Goal: Obtain resource: Download file/media

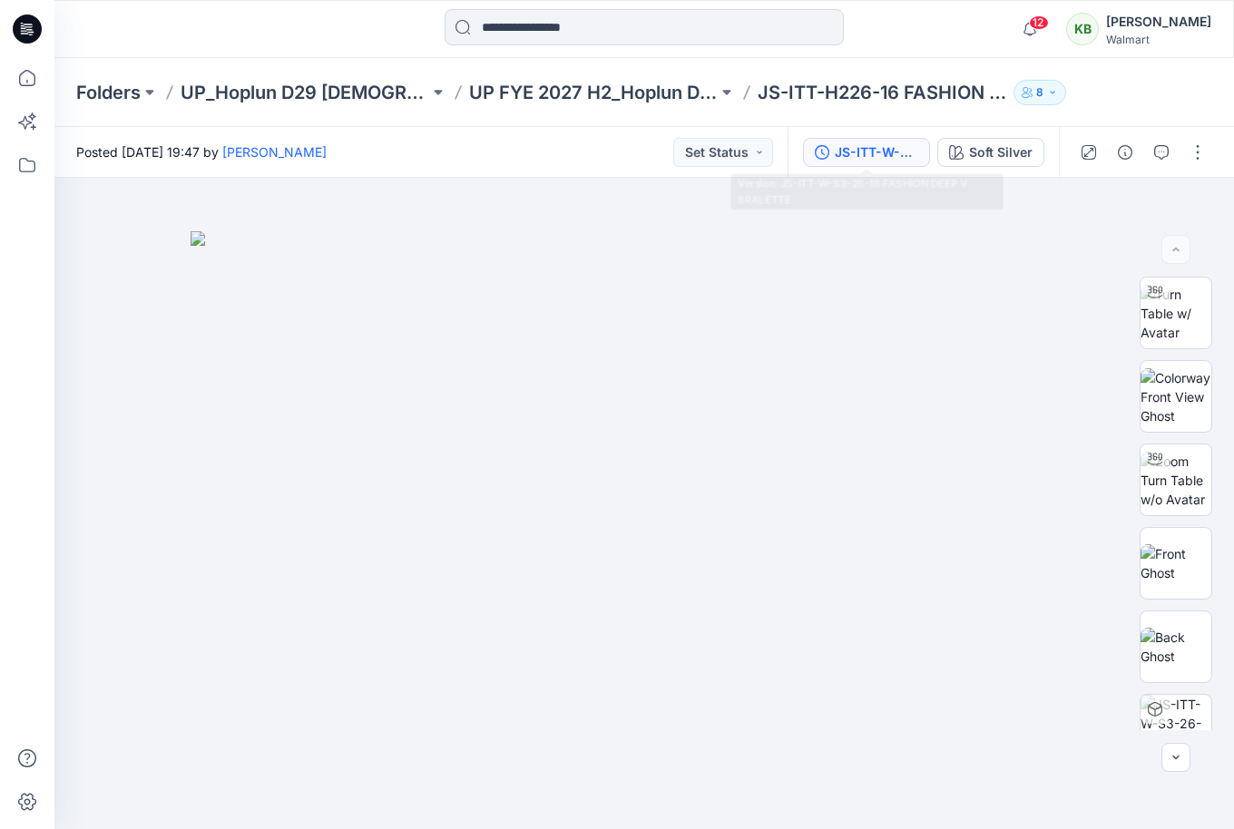
click at [860, 148] on div "JS-ITT-W-S3-26-16 FASHION DEEP V BRALETTE" at bounding box center [876, 152] width 83 height 20
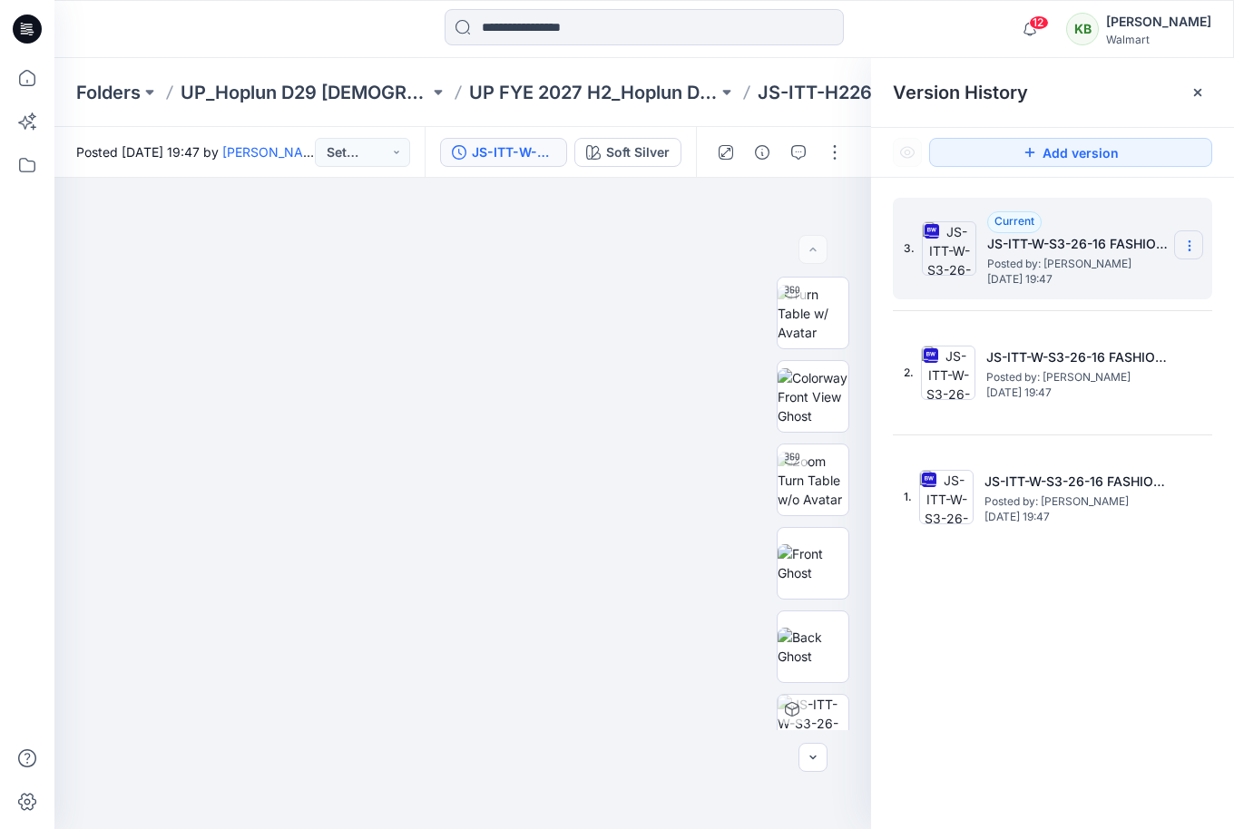
click at [1181, 241] on section at bounding box center [1188, 244] width 29 height 29
click at [1114, 278] on span "Download Source BW File" at bounding box center [1098, 281] width 152 height 22
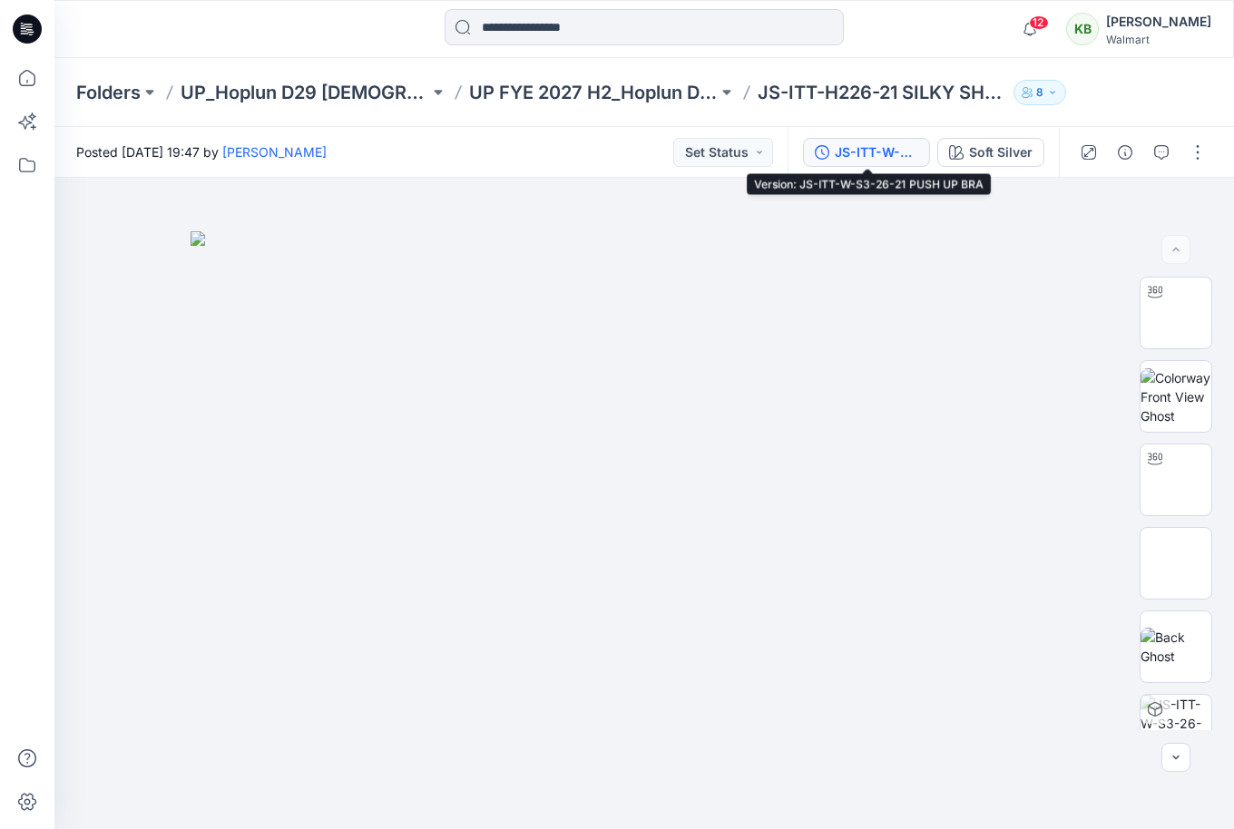
click at [878, 156] on div "JS-ITT-W-S3-26-21 PUSH UP BRA" at bounding box center [876, 152] width 83 height 20
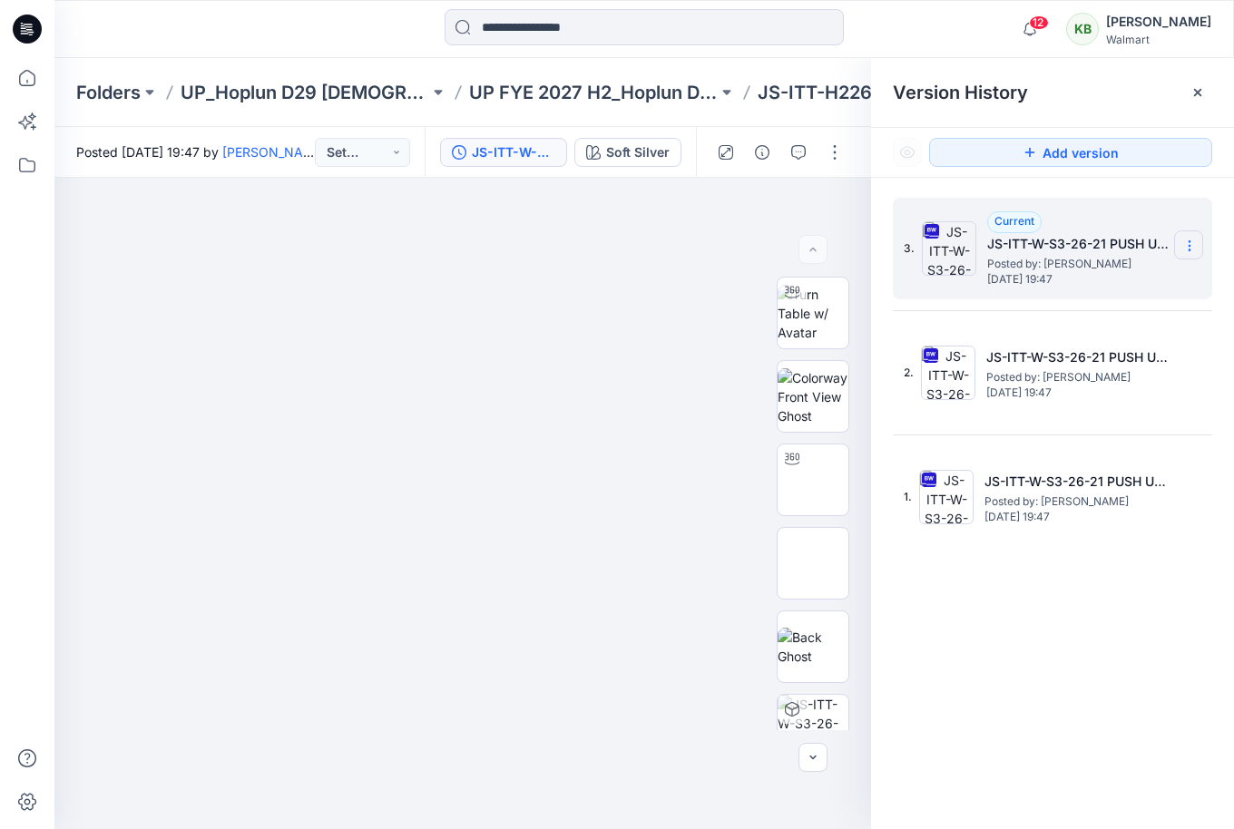
click at [1189, 245] on icon at bounding box center [1189, 246] width 15 height 15
click at [1145, 275] on span "Download Source BW File" at bounding box center [1098, 281] width 152 height 22
click at [396, 89] on p "UP_Hoplun D29 [DEMOGRAPHIC_DATA] Intimates" at bounding box center [305, 92] width 249 height 25
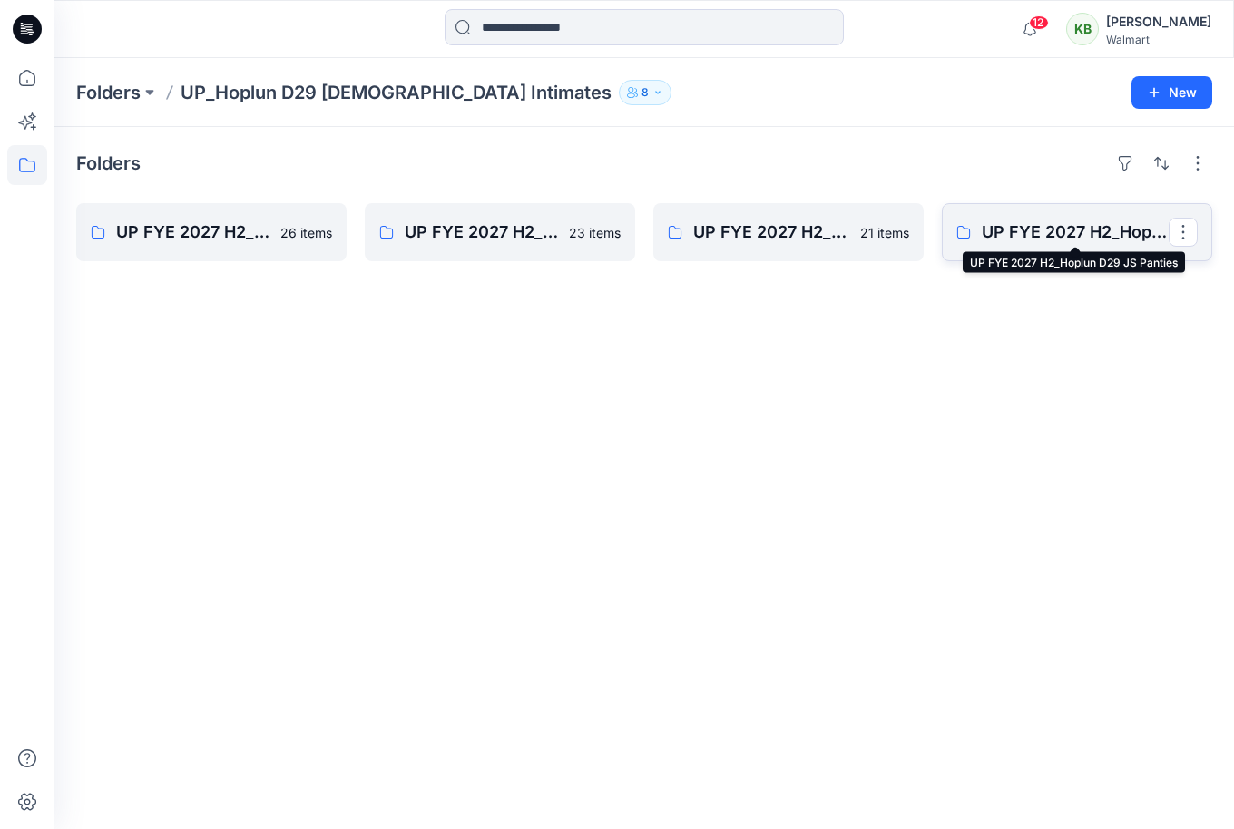
click at [1006, 231] on p "UP FYE 2027 H2_Hoplun D29 JS Panties" at bounding box center [1075, 232] width 187 height 25
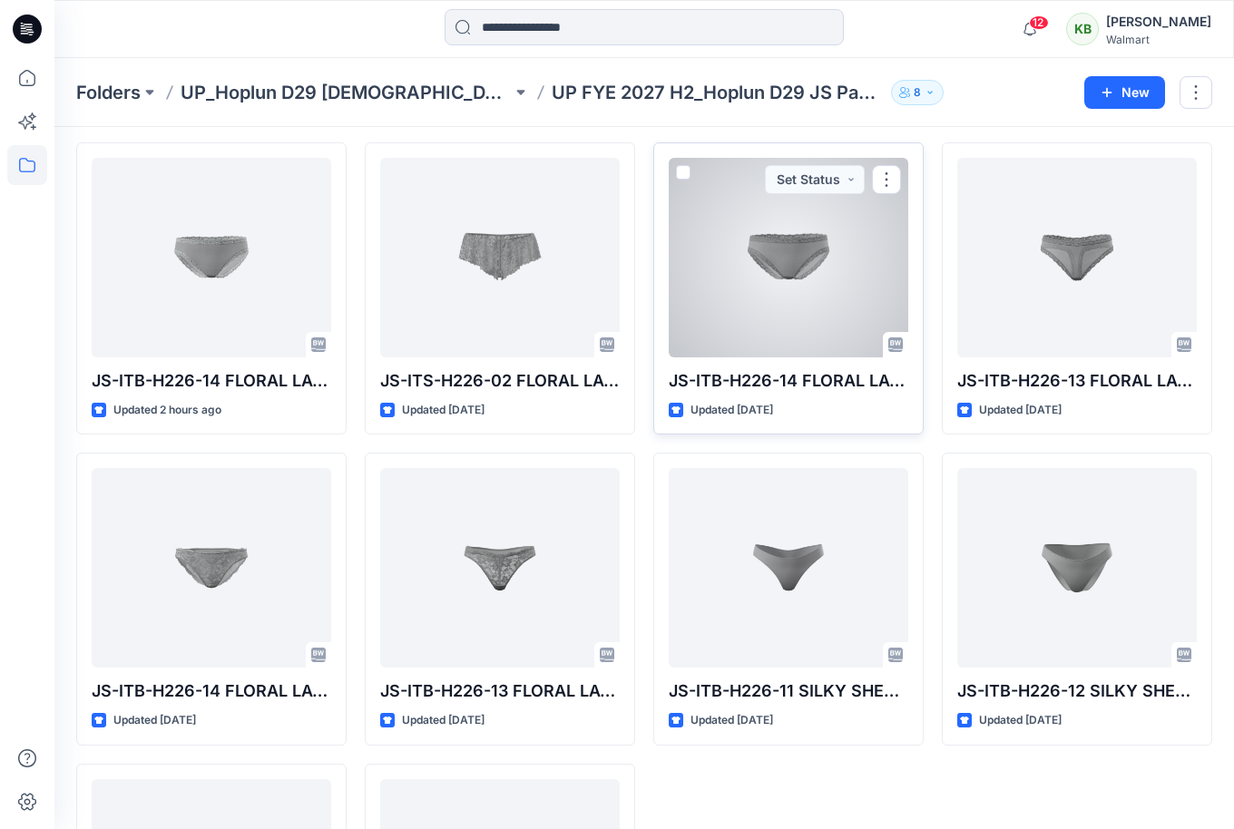
scroll to position [371, 0]
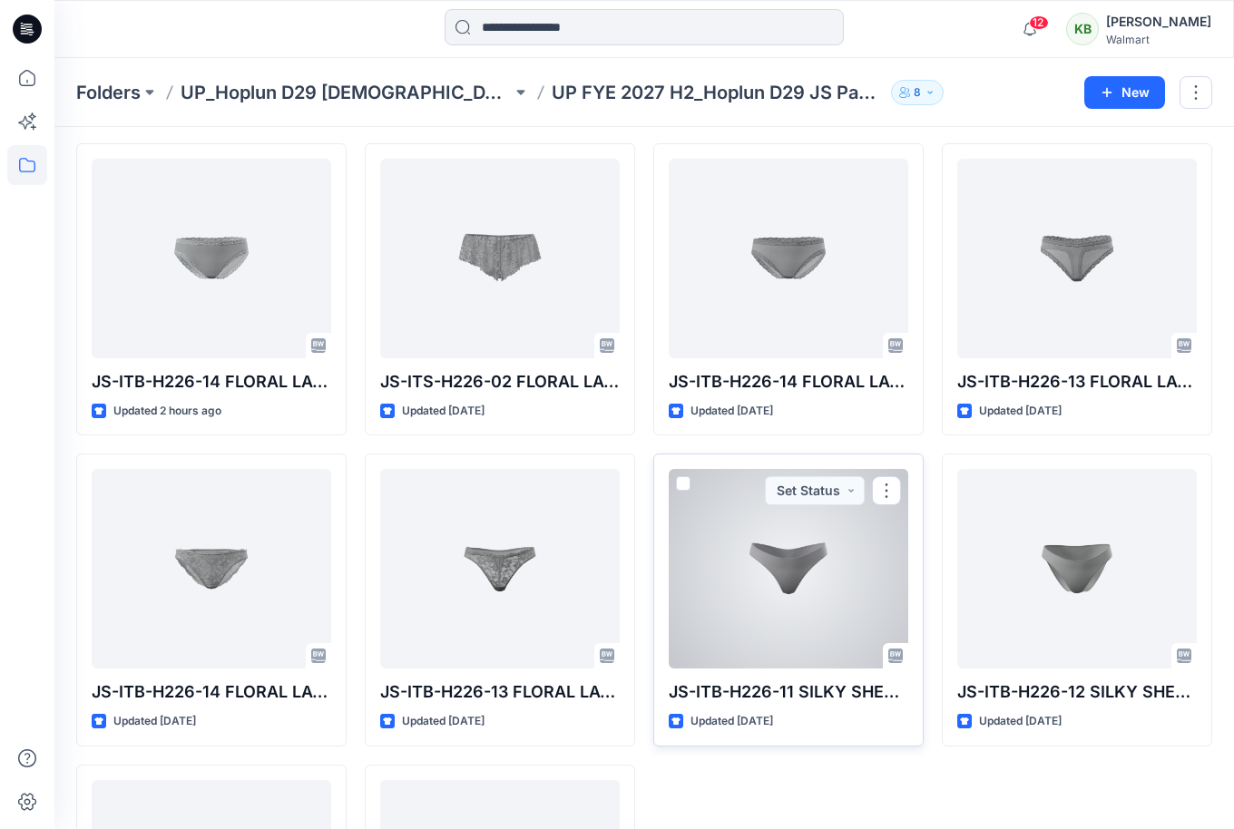
click at [832, 574] on div at bounding box center [789, 569] width 240 height 200
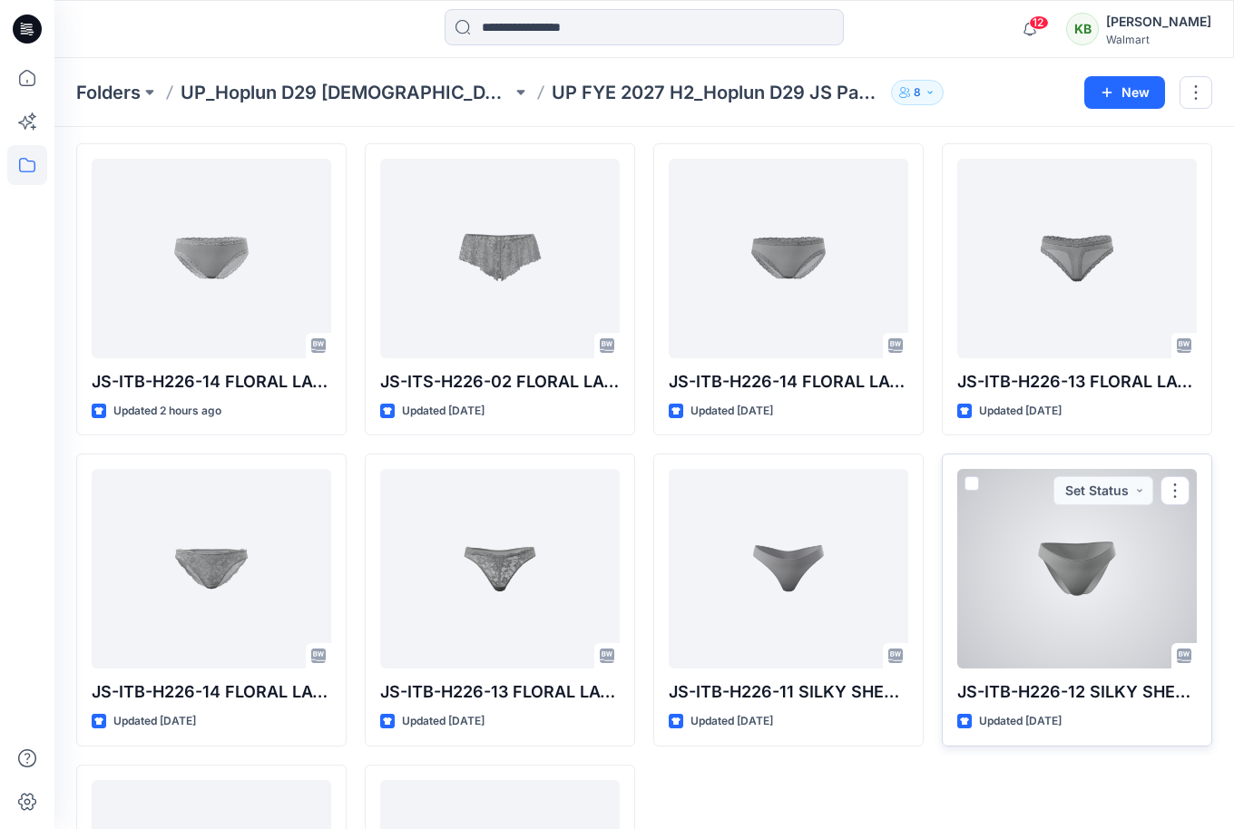
click at [1057, 567] on div at bounding box center [1077, 569] width 240 height 200
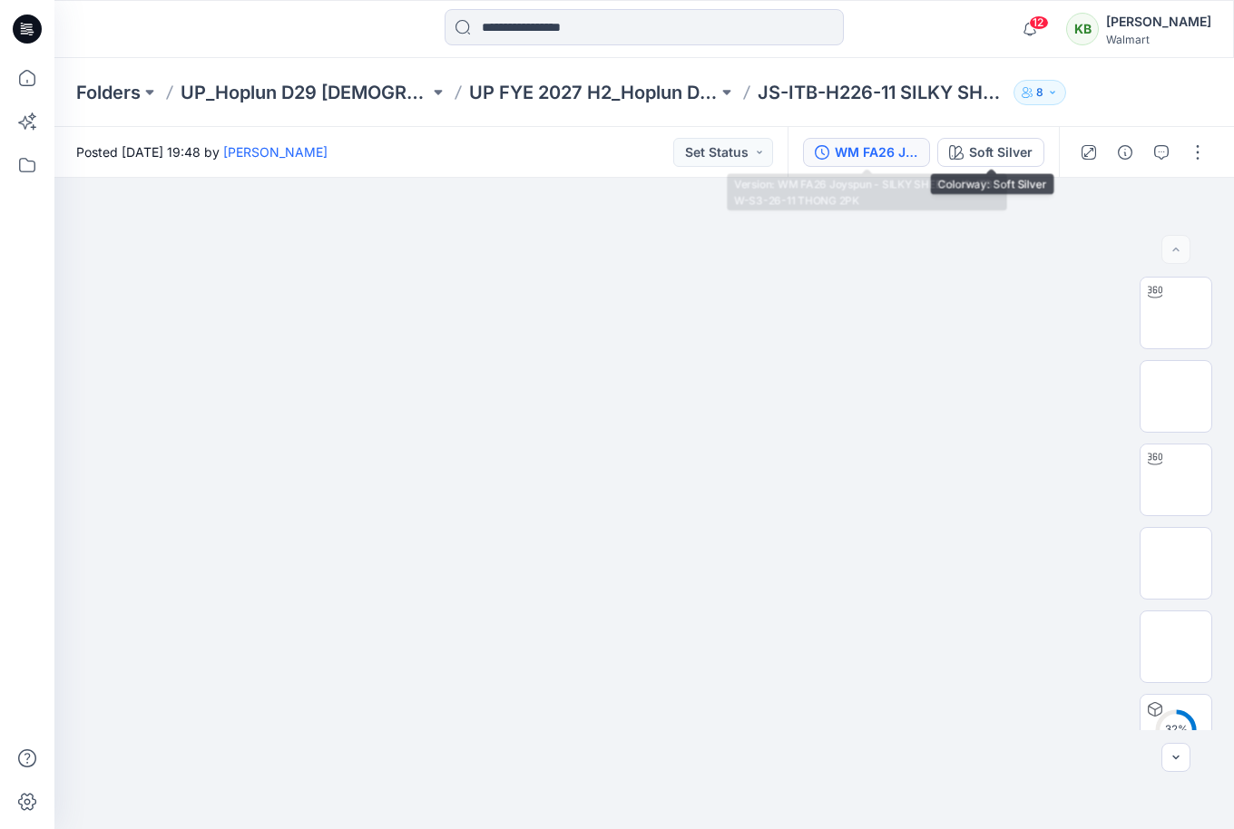
click at [891, 149] on div "WM FA26 Joyspun - SILKY SHEERS JS-ITB-W-S3-26-11 THONG 2PK" at bounding box center [876, 152] width 83 height 20
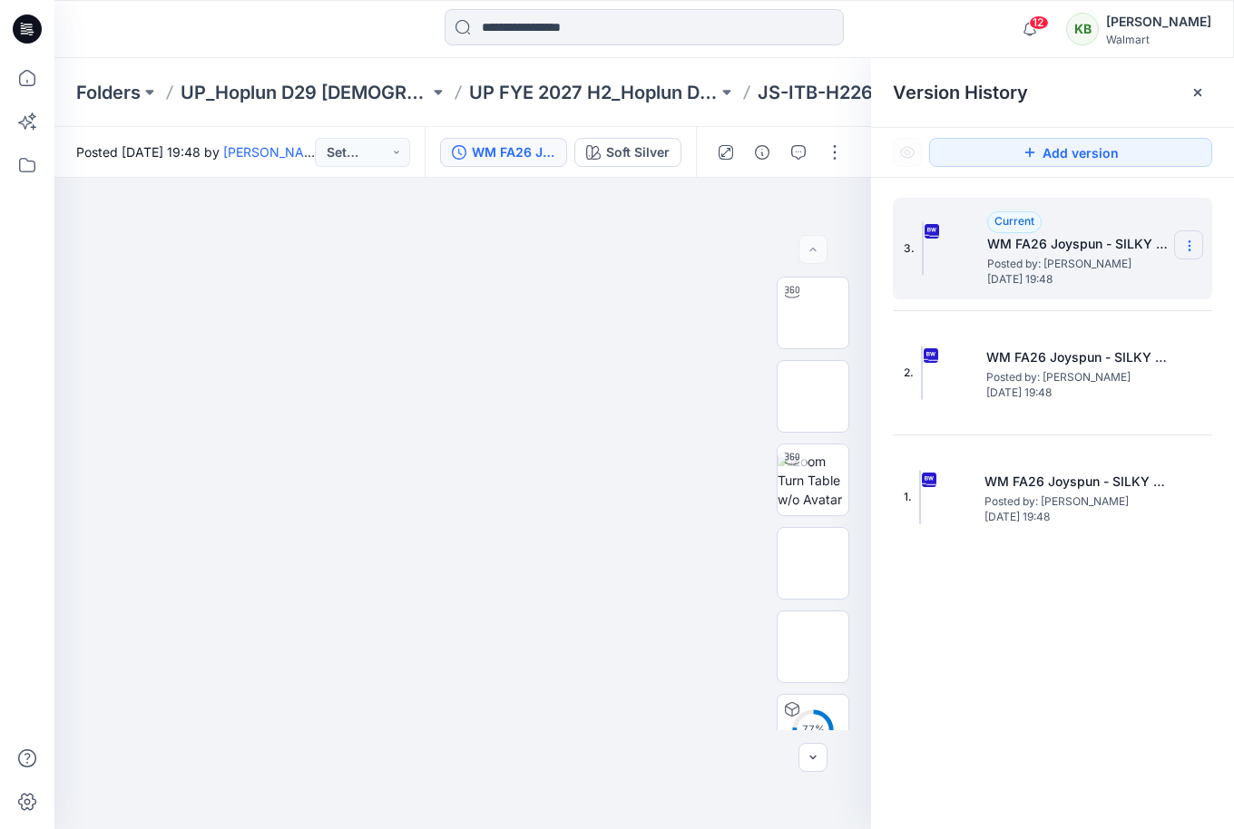
click at [1192, 247] on icon at bounding box center [1189, 246] width 15 height 15
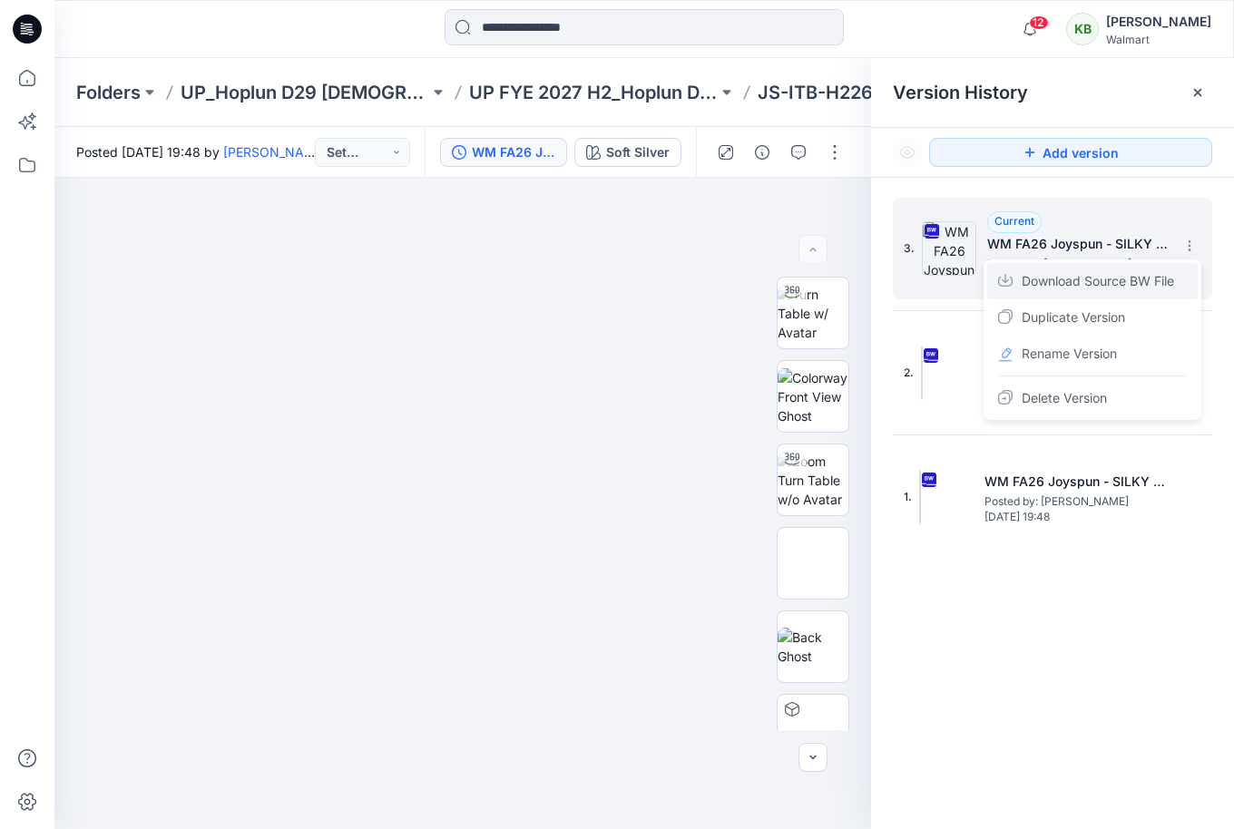
click at [1168, 290] on span "Download Source BW File" at bounding box center [1098, 281] width 152 height 22
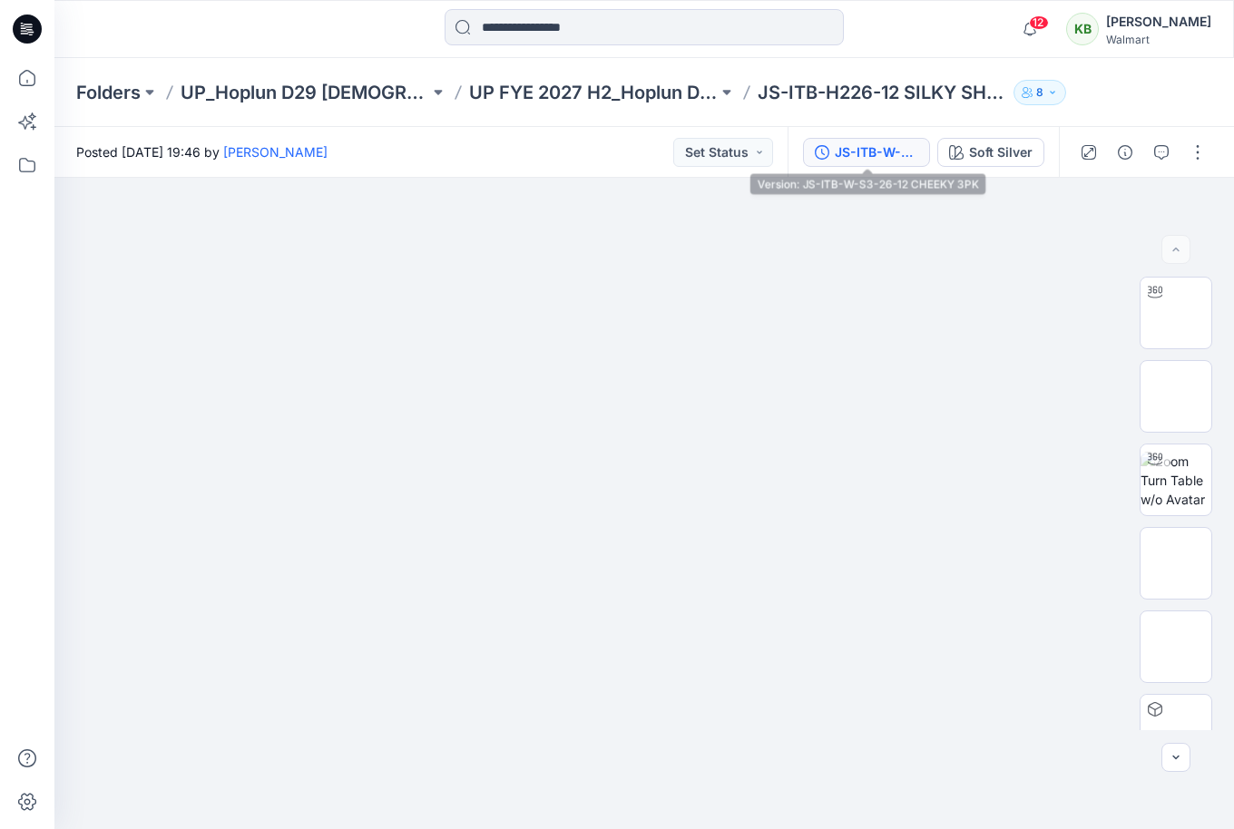
click at [890, 145] on div "JS-ITB-W-S3-26-12 CHEEKY 3PK" at bounding box center [876, 152] width 83 height 20
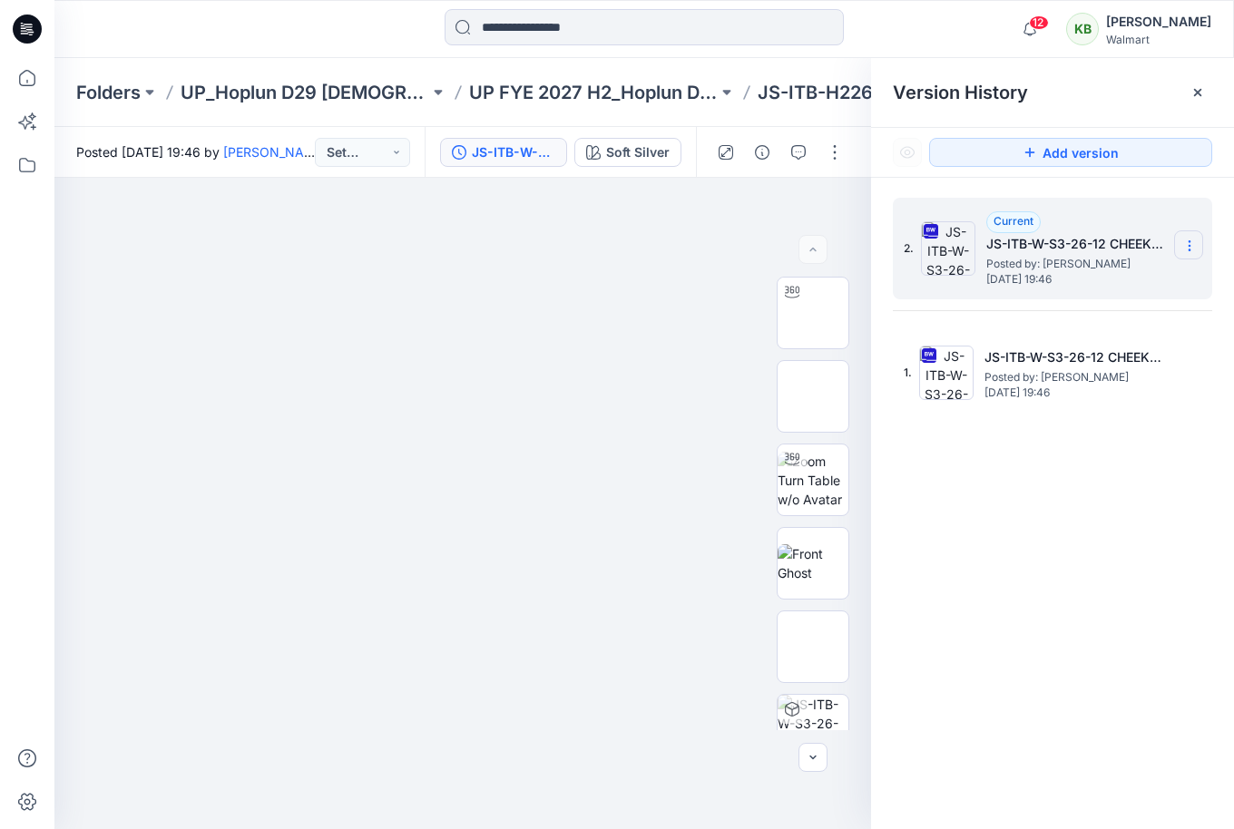
click at [1179, 249] on section at bounding box center [1188, 244] width 29 height 29
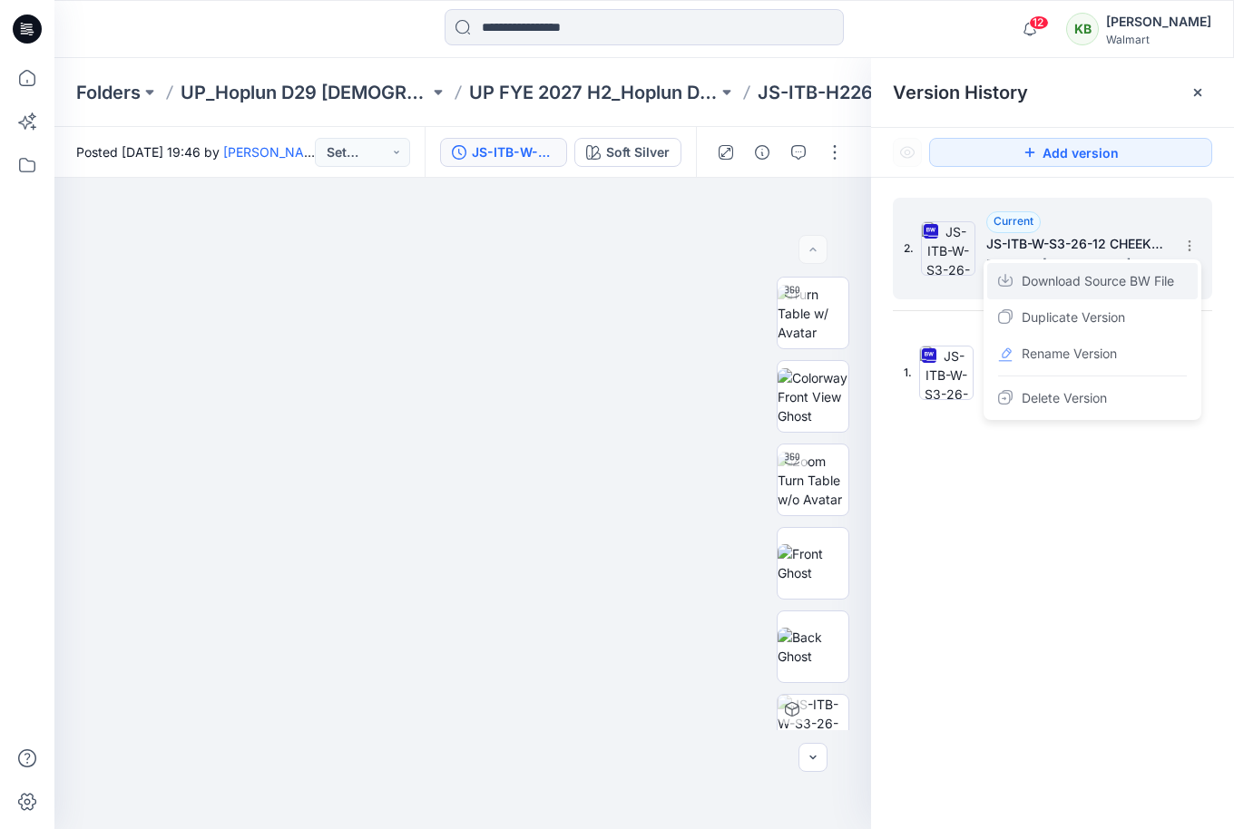
click at [1151, 280] on span "Download Source BW File" at bounding box center [1098, 281] width 152 height 22
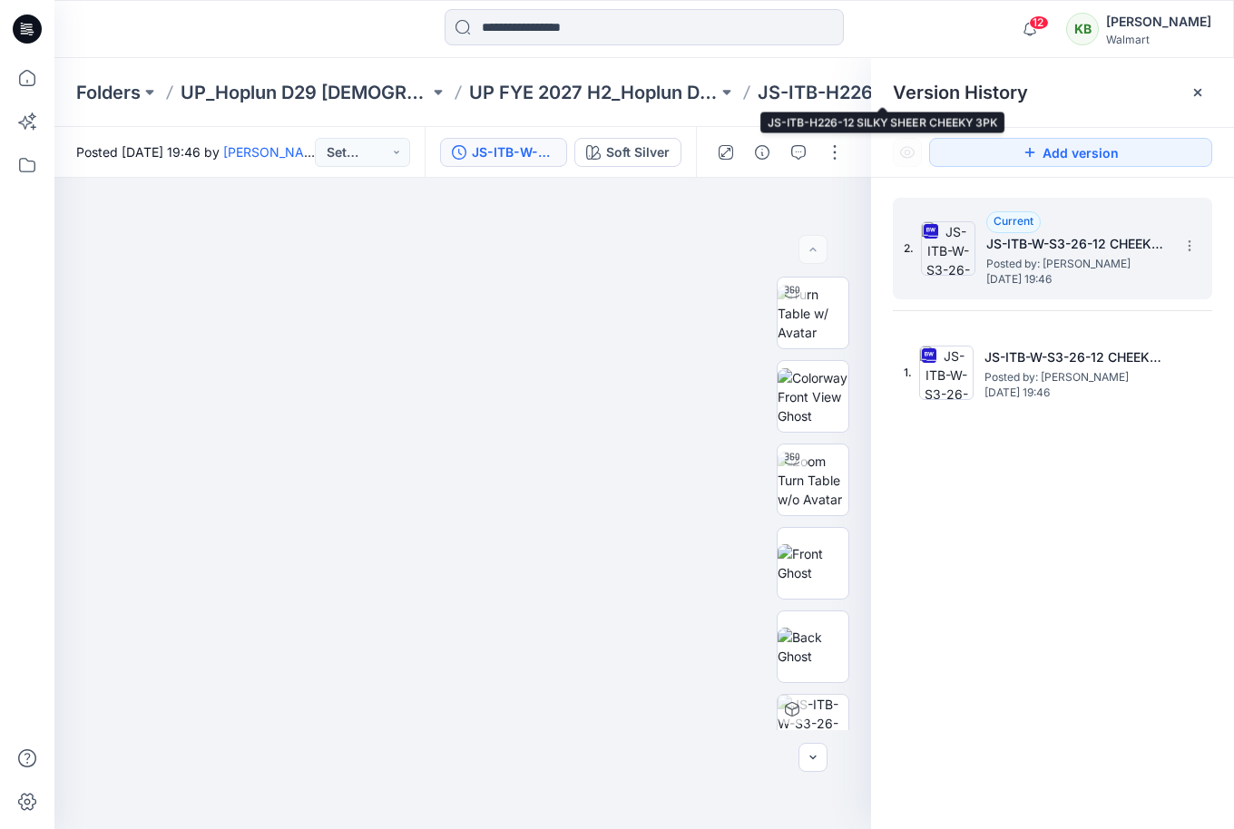
click at [807, 93] on p "JS-ITB-H226-12 SILKY SHEER CHEEKY 3PK" at bounding box center [882, 92] width 249 height 25
click at [1206, 84] on div at bounding box center [1197, 92] width 29 height 29
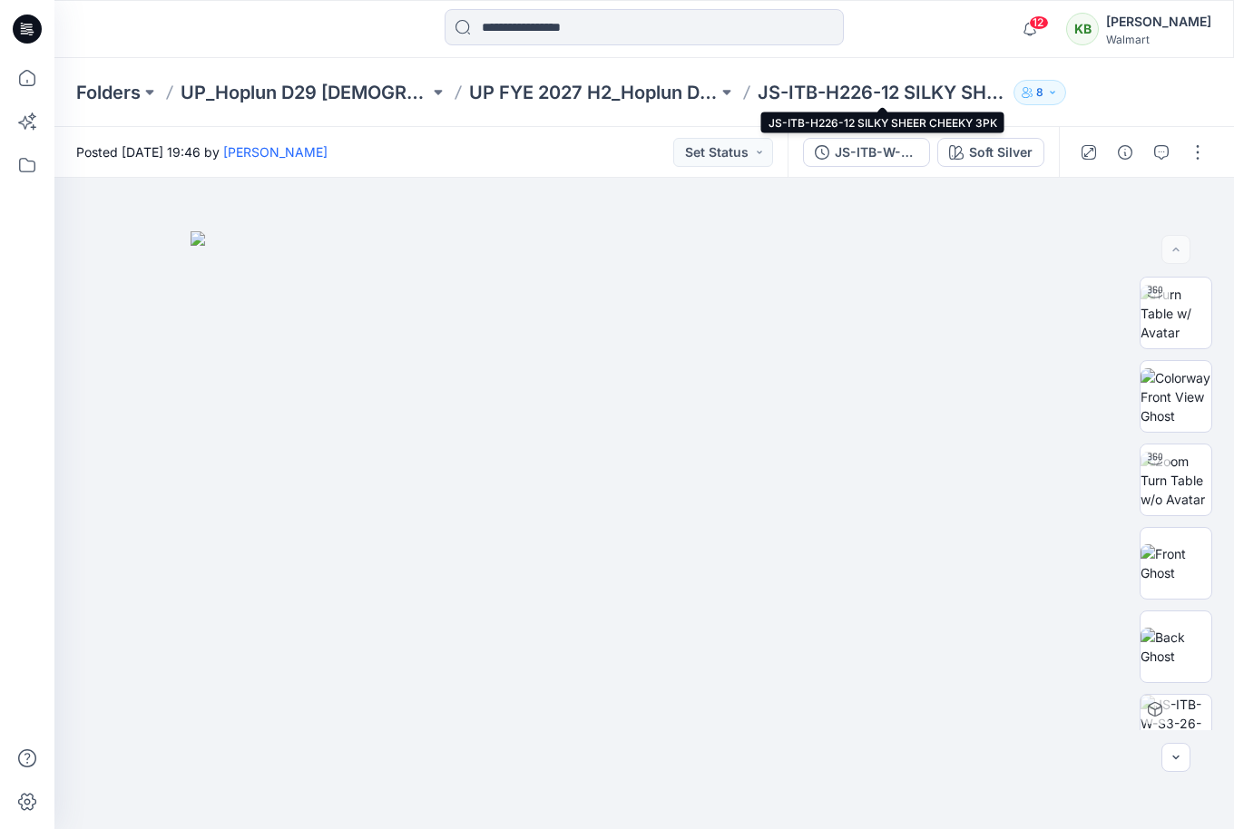
click at [932, 88] on p "JS-ITB-H226-12 SILKY SHEER CHEEKY 3PK" at bounding box center [882, 92] width 249 height 25
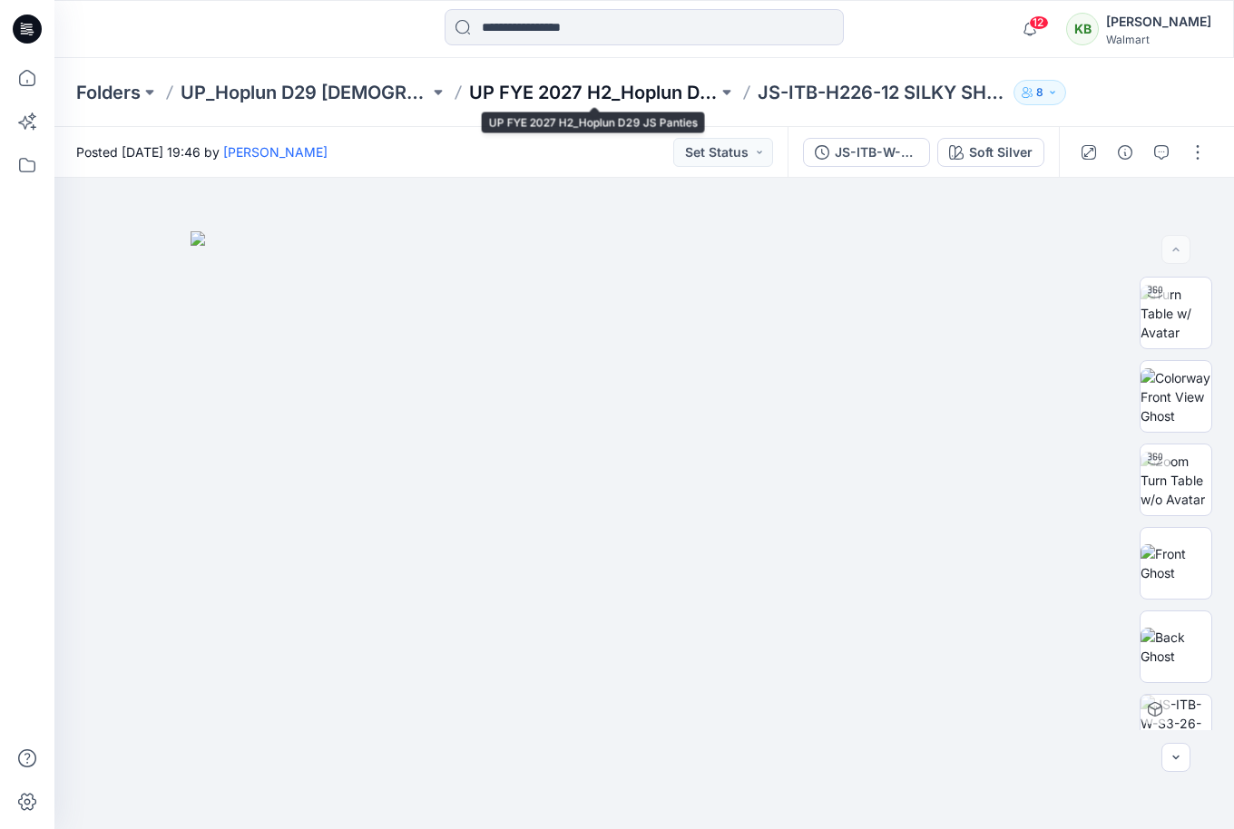
click at [608, 94] on p "UP FYE 2027 H2_Hoplun D29 JS Panties" at bounding box center [593, 92] width 249 height 25
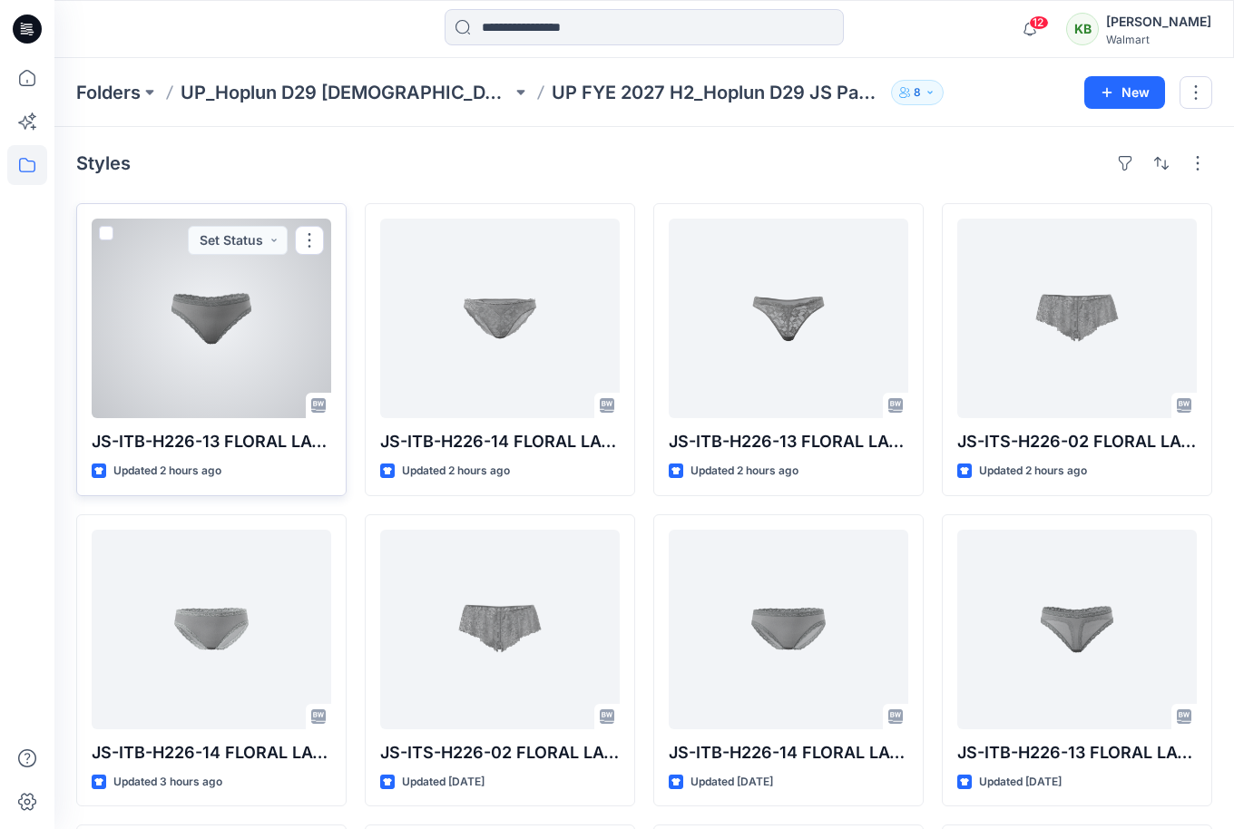
click at [254, 337] on div at bounding box center [212, 319] width 240 height 200
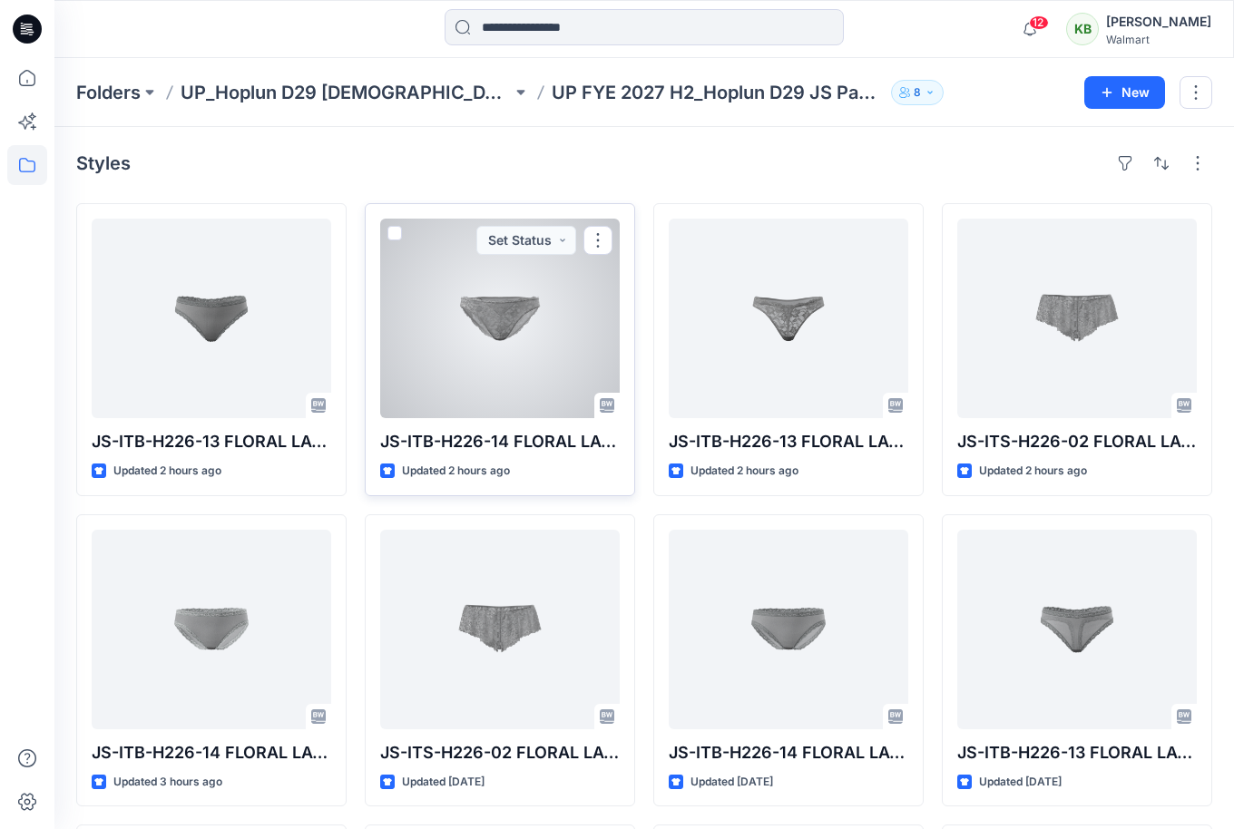
click at [568, 337] on div at bounding box center [500, 319] width 240 height 200
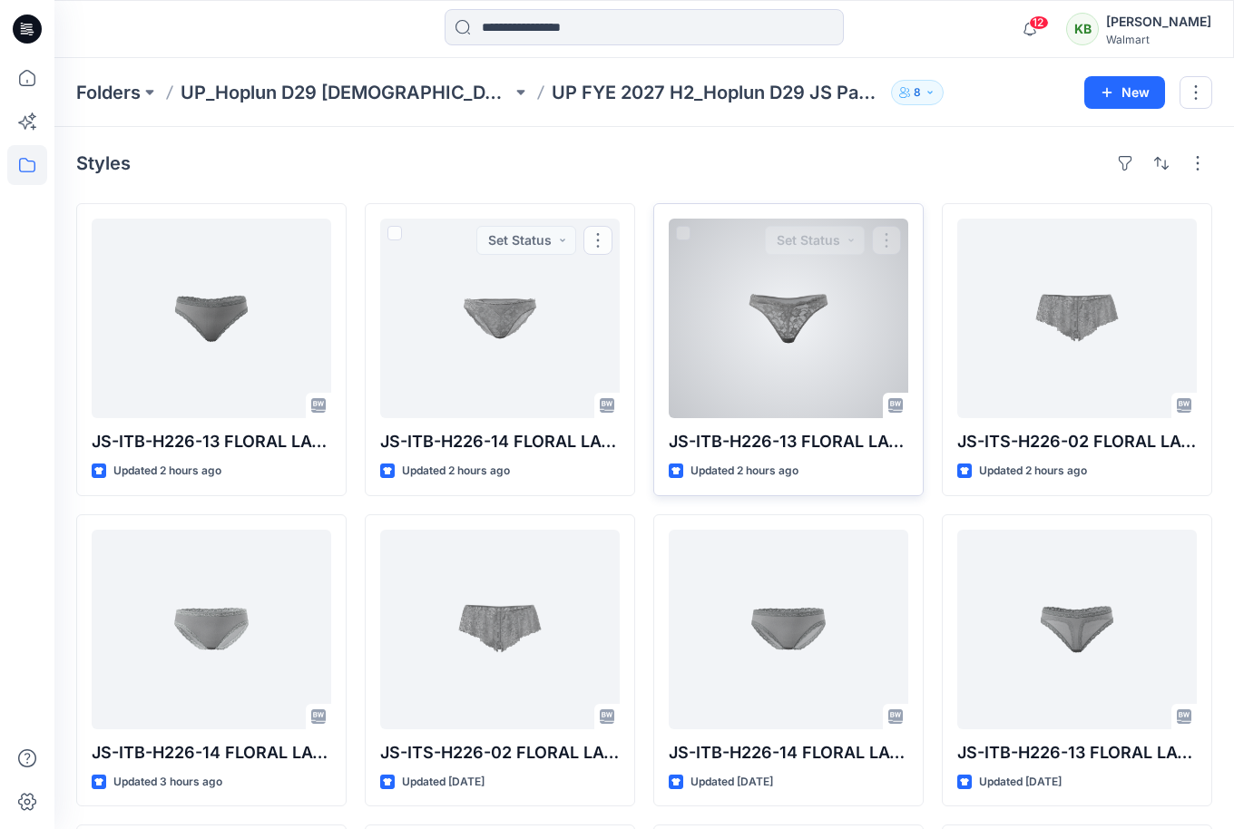
click at [728, 326] on div at bounding box center [789, 319] width 240 height 200
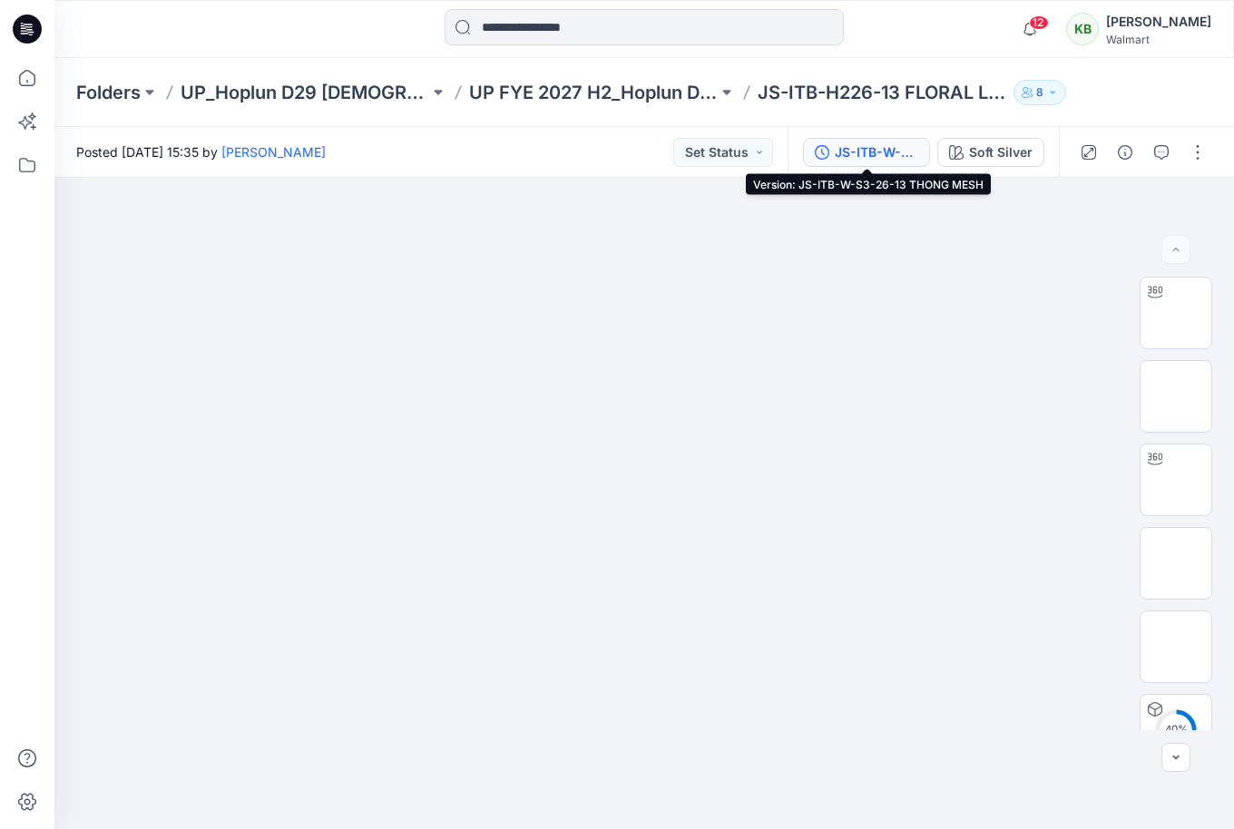
click at [894, 152] on div "JS-ITB-W-S3-26-13 THONG MESH" at bounding box center [876, 152] width 83 height 20
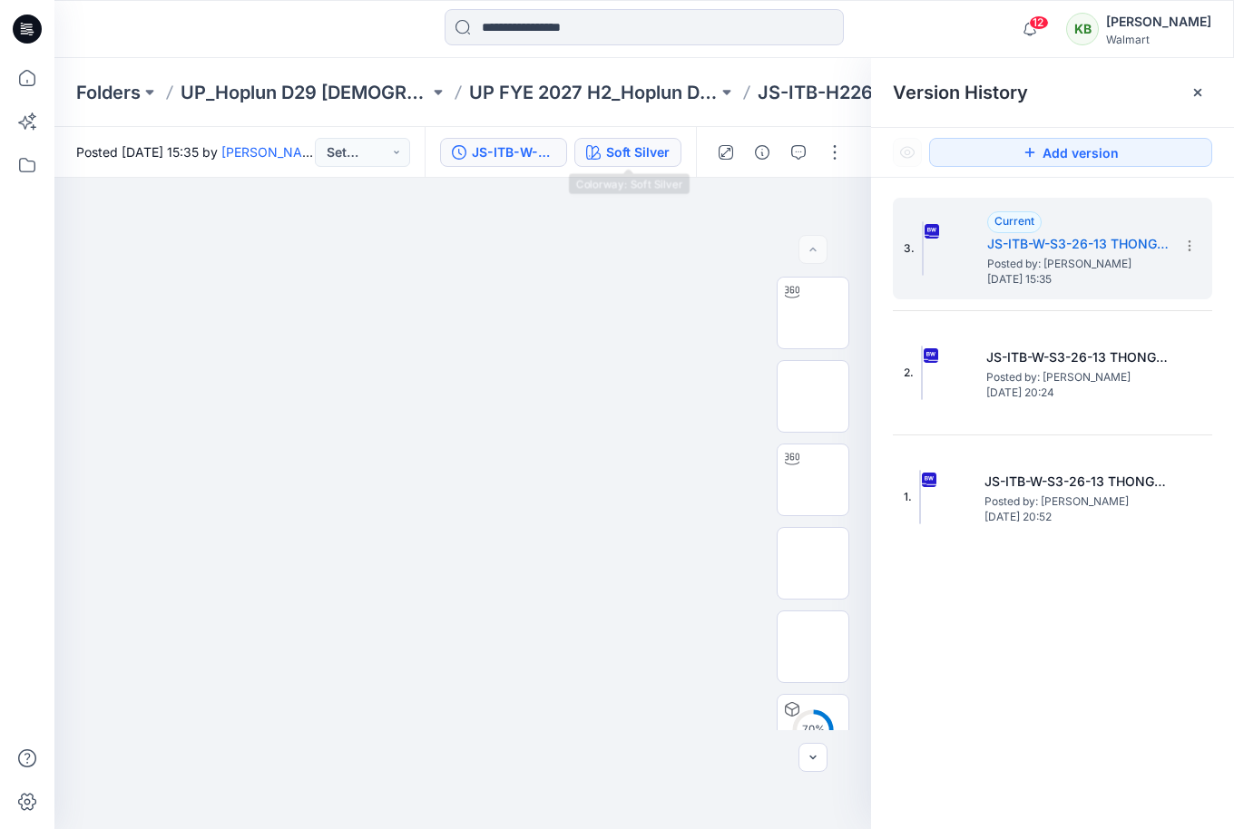
click at [641, 145] on div "Soft Silver" at bounding box center [638, 152] width 64 height 20
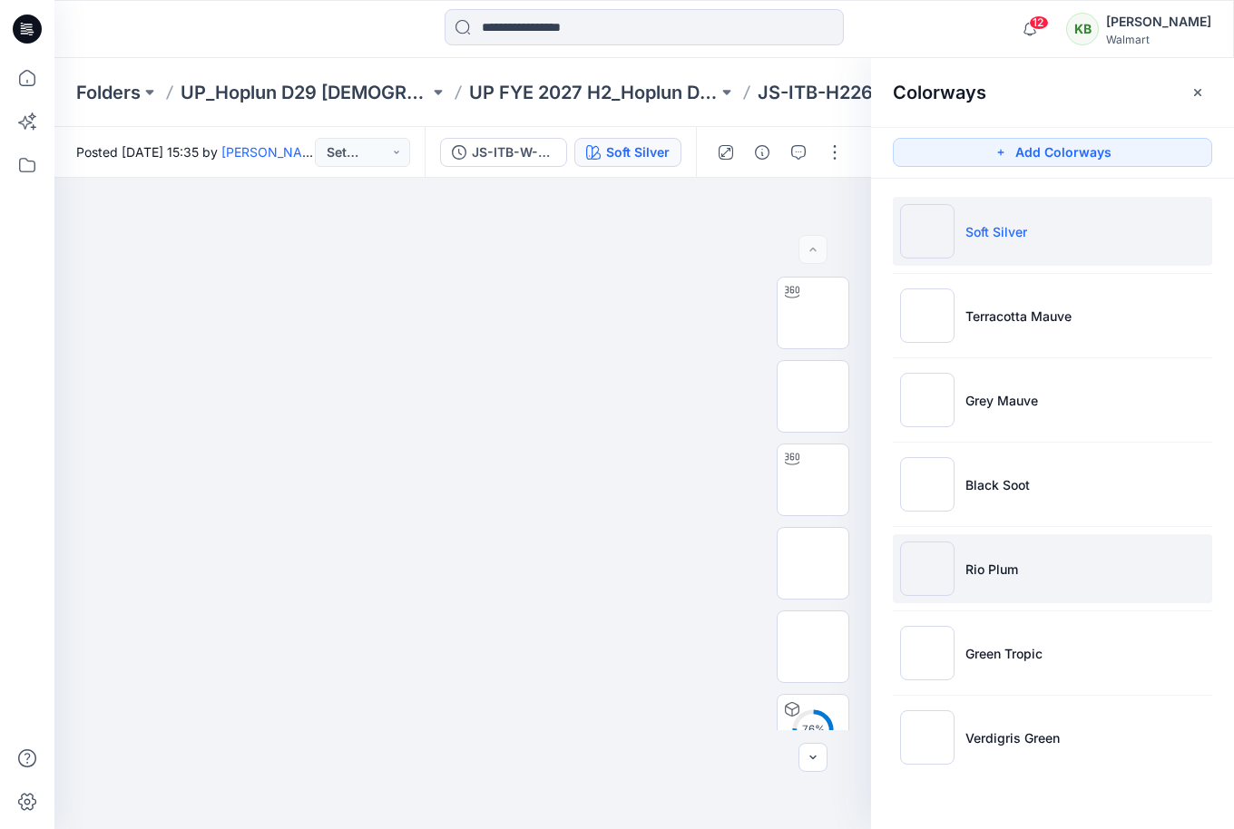
click at [1034, 556] on li "Rio Plum" at bounding box center [1052, 568] width 319 height 69
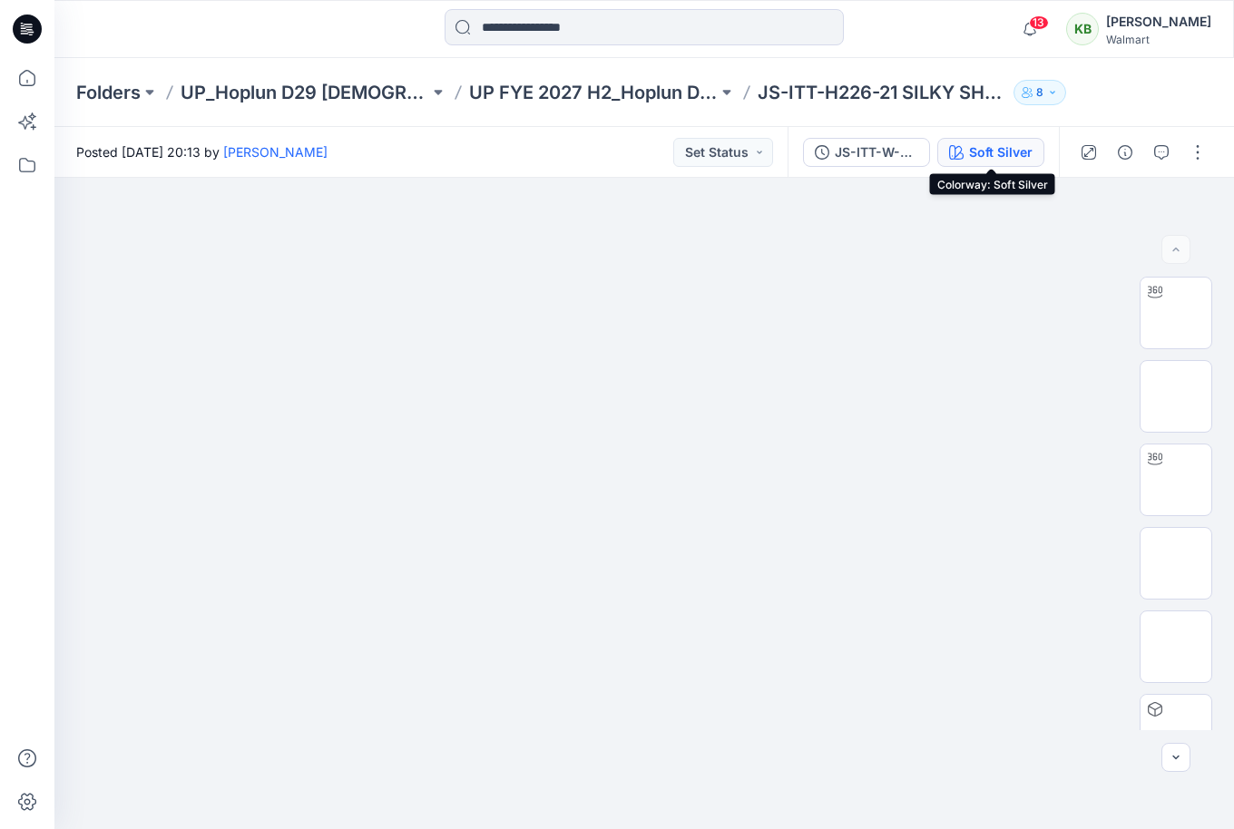
click at [985, 150] on div "Soft Silver" at bounding box center [1001, 152] width 64 height 20
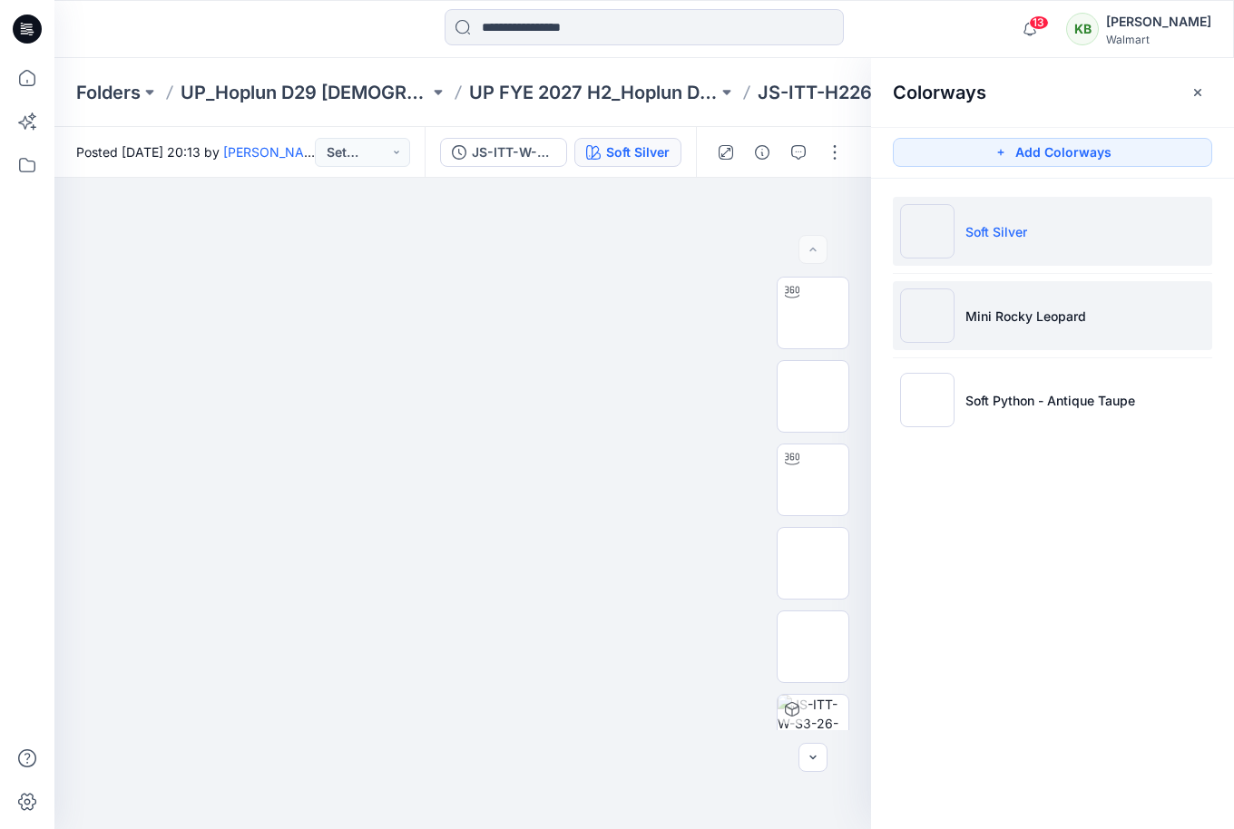
click at [1099, 306] on li "Mini Rocky Leopard" at bounding box center [1052, 315] width 319 height 69
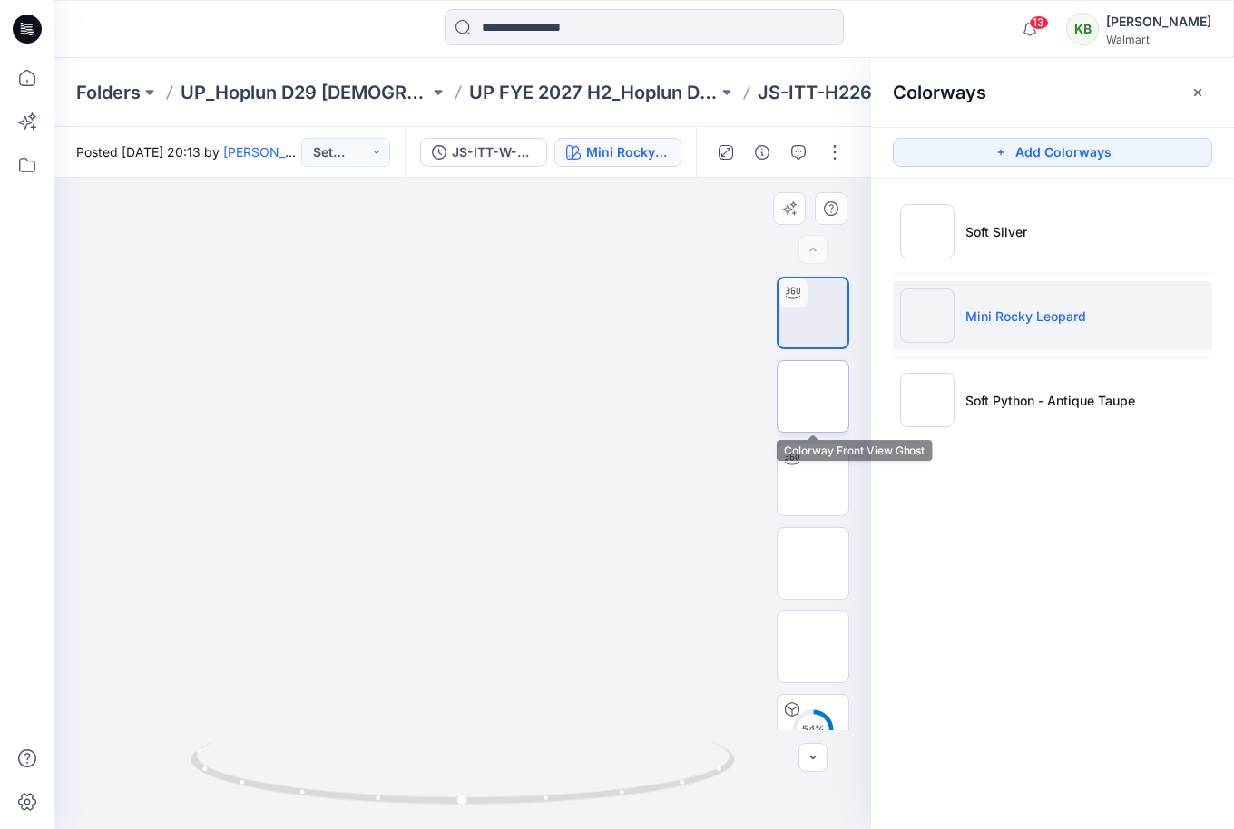
click at [813, 396] on img at bounding box center [813, 396] width 0 height 0
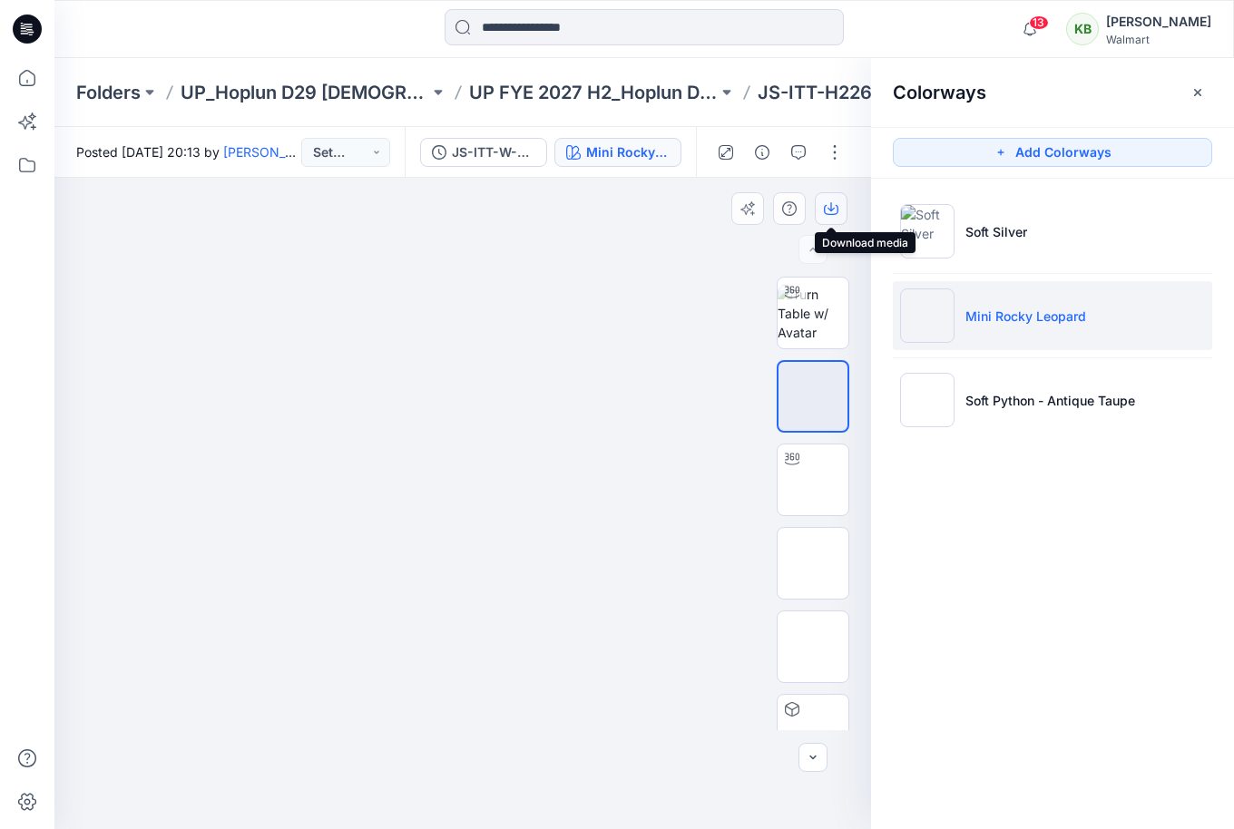
click at [838, 213] on button "button" at bounding box center [831, 208] width 33 height 33
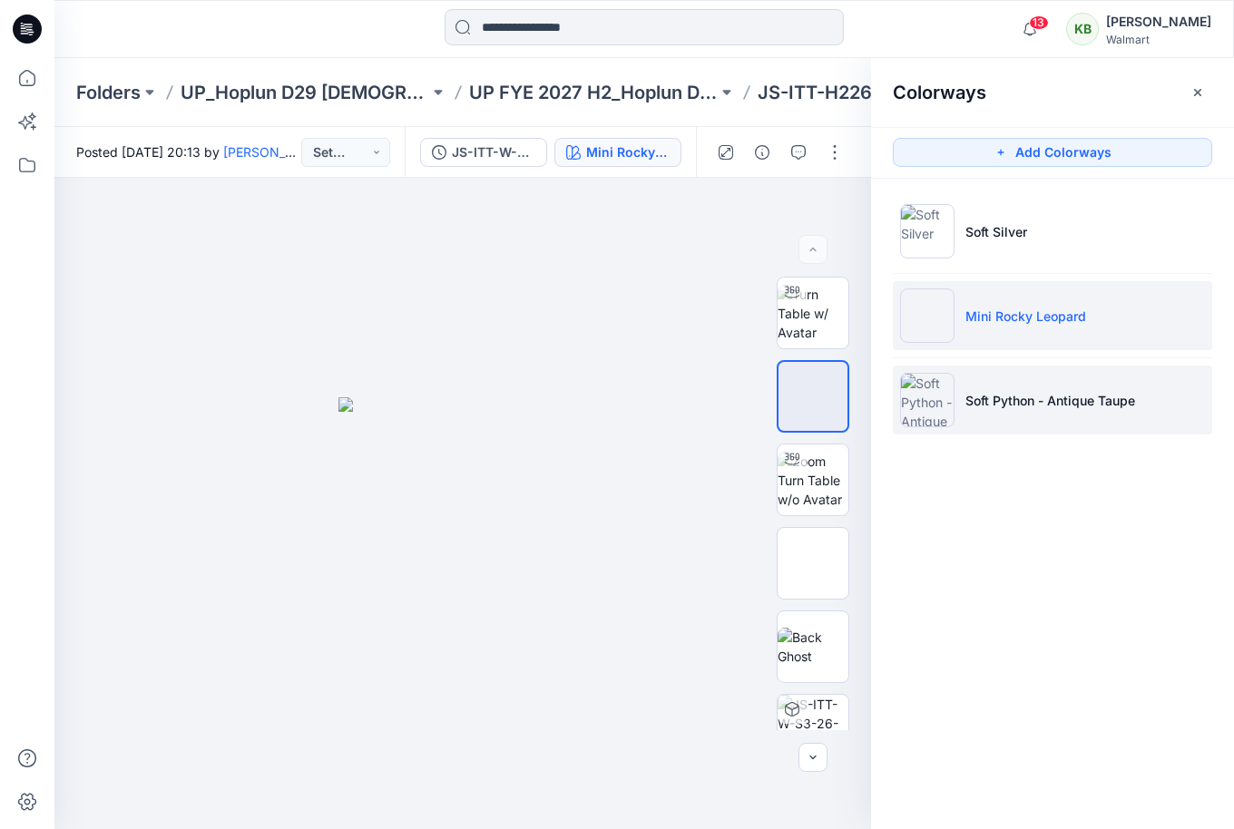
click at [909, 396] on img at bounding box center [927, 400] width 54 height 54
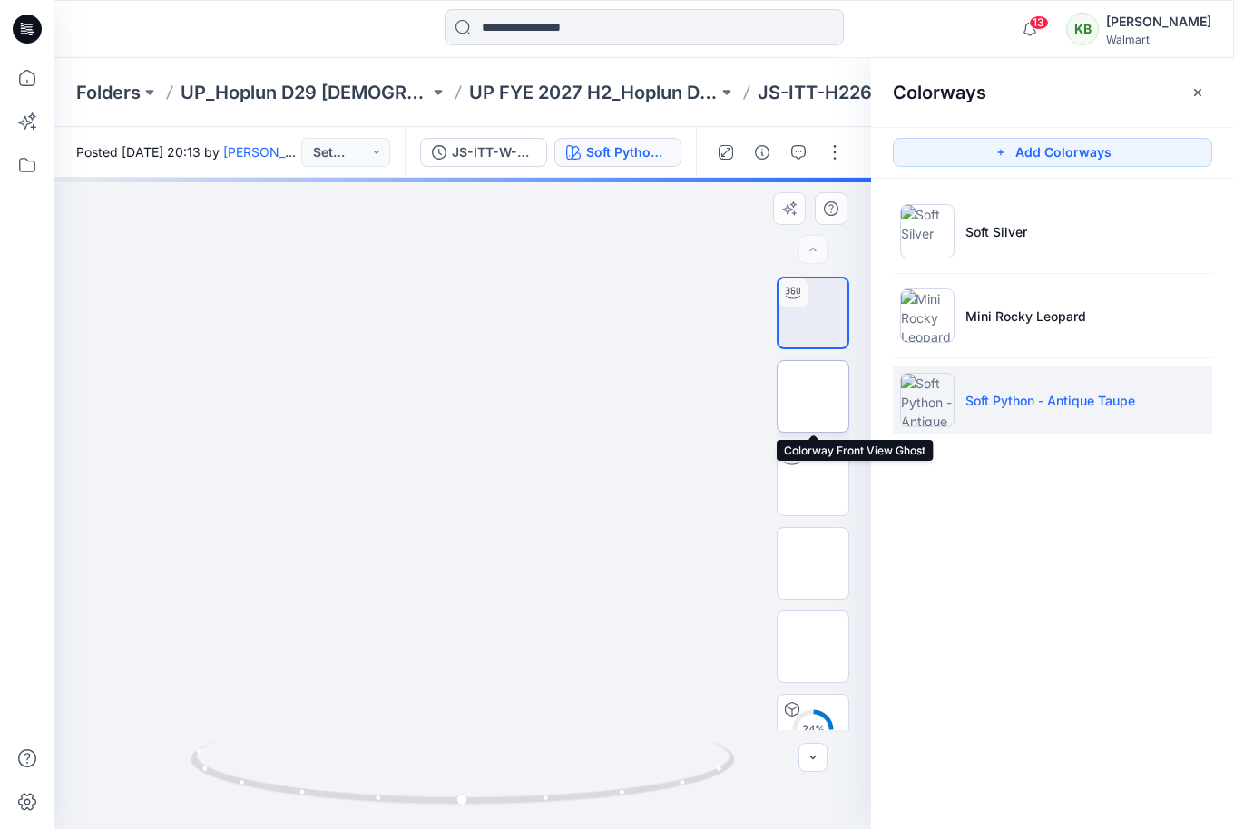
click at [803, 413] on img at bounding box center [813, 396] width 71 height 57
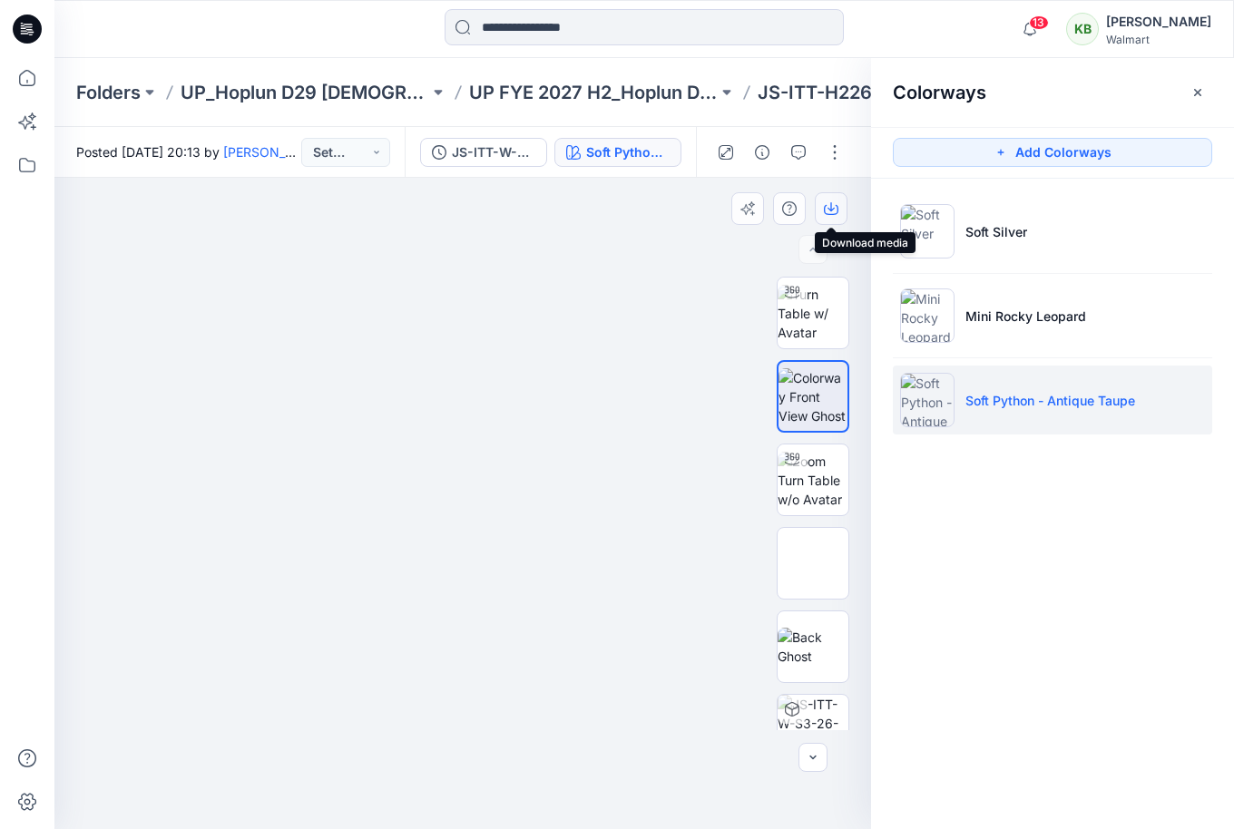
click at [835, 210] on icon "button" at bounding box center [831, 208] width 15 height 15
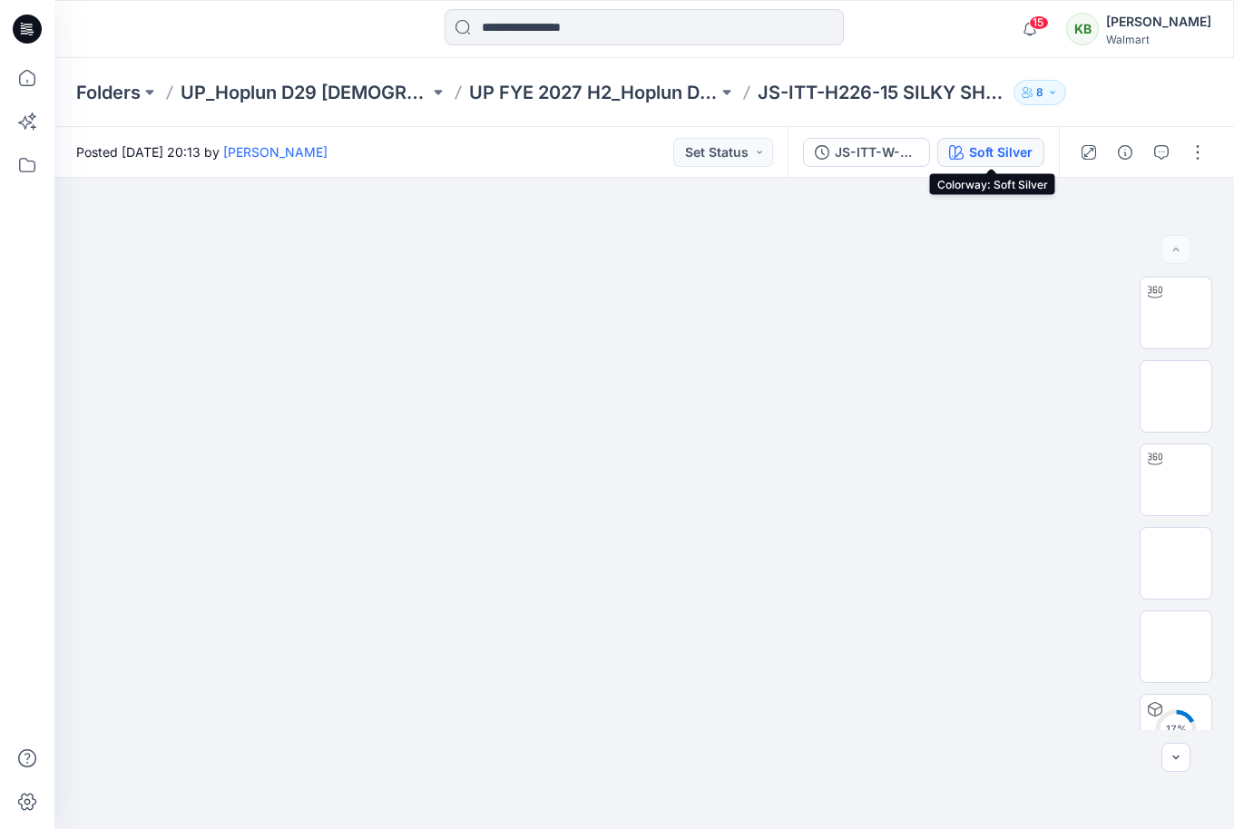
click at [1027, 153] on div "Soft Silver" at bounding box center [1001, 152] width 64 height 20
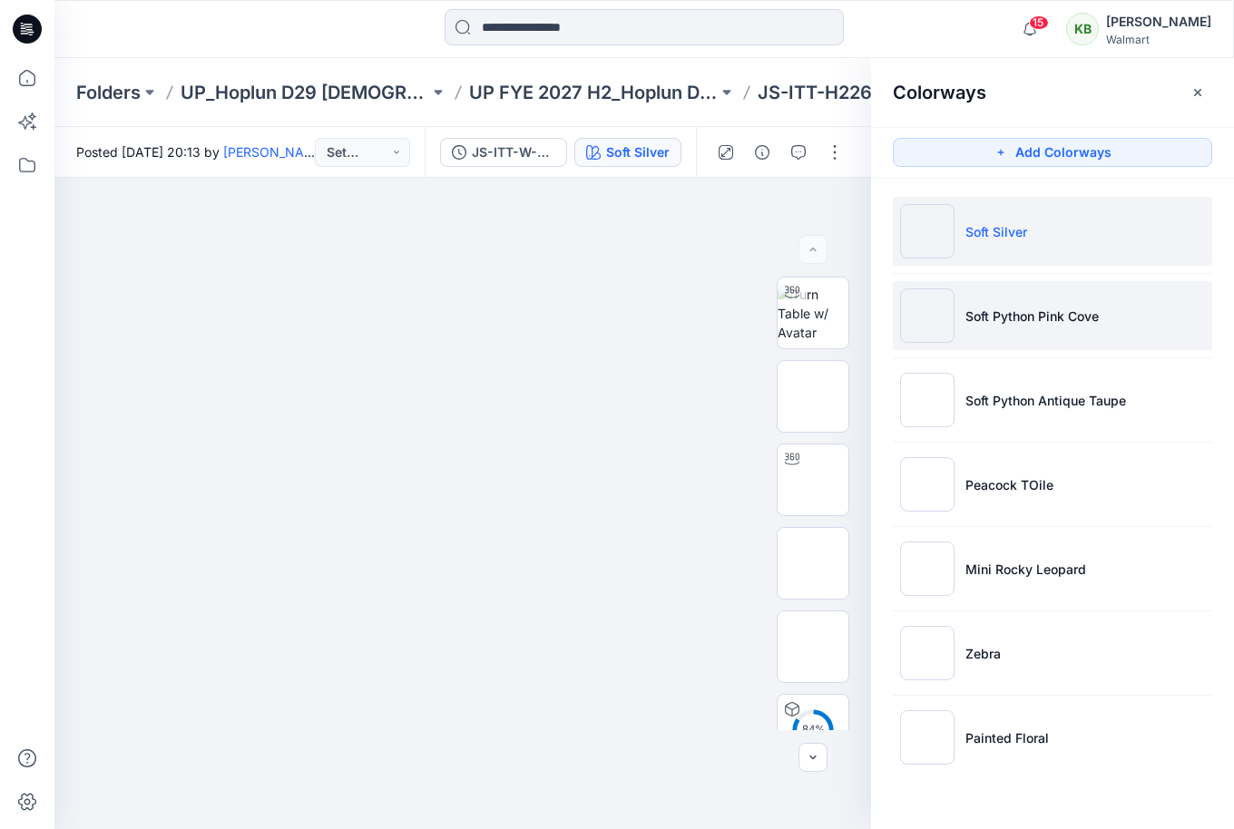
click at [1005, 321] on p "Soft Python Pink Cove" at bounding box center [1031, 316] width 133 height 19
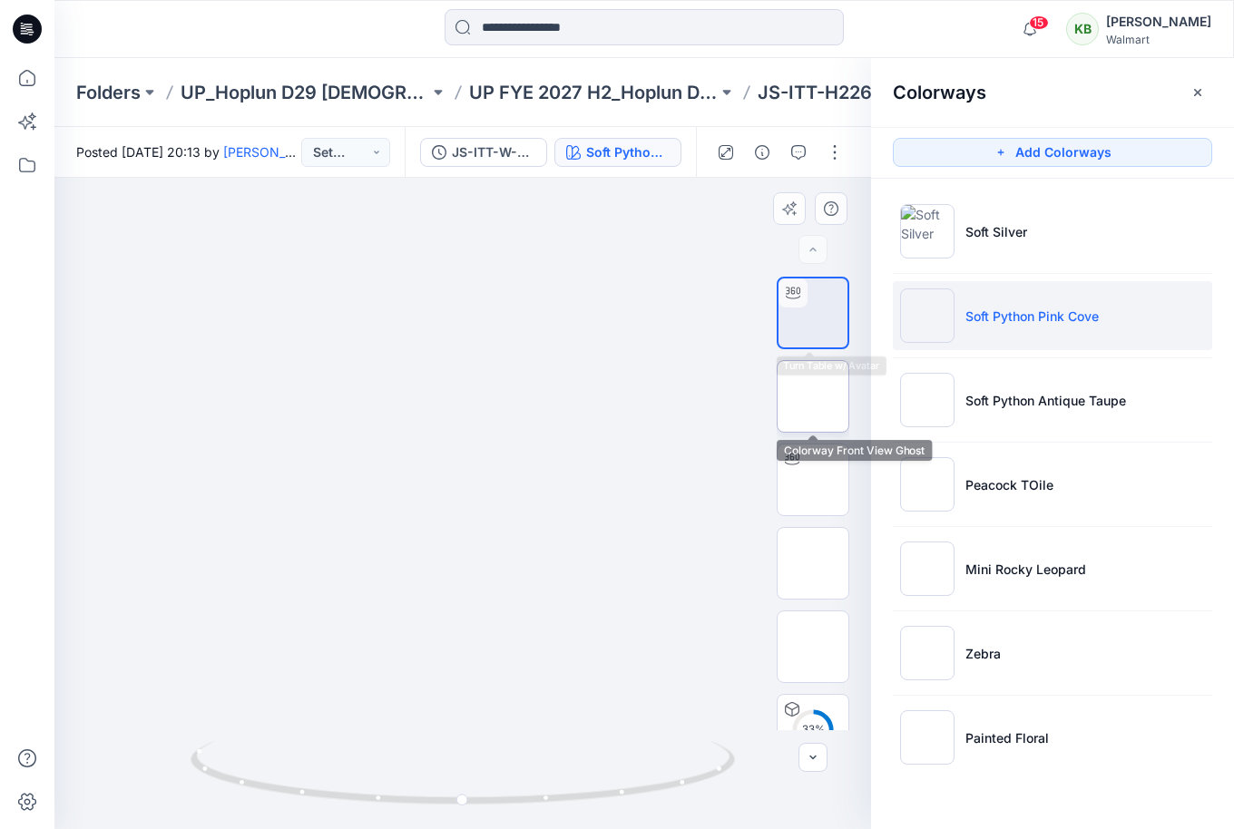
click at [813, 396] on img at bounding box center [813, 396] width 0 height 0
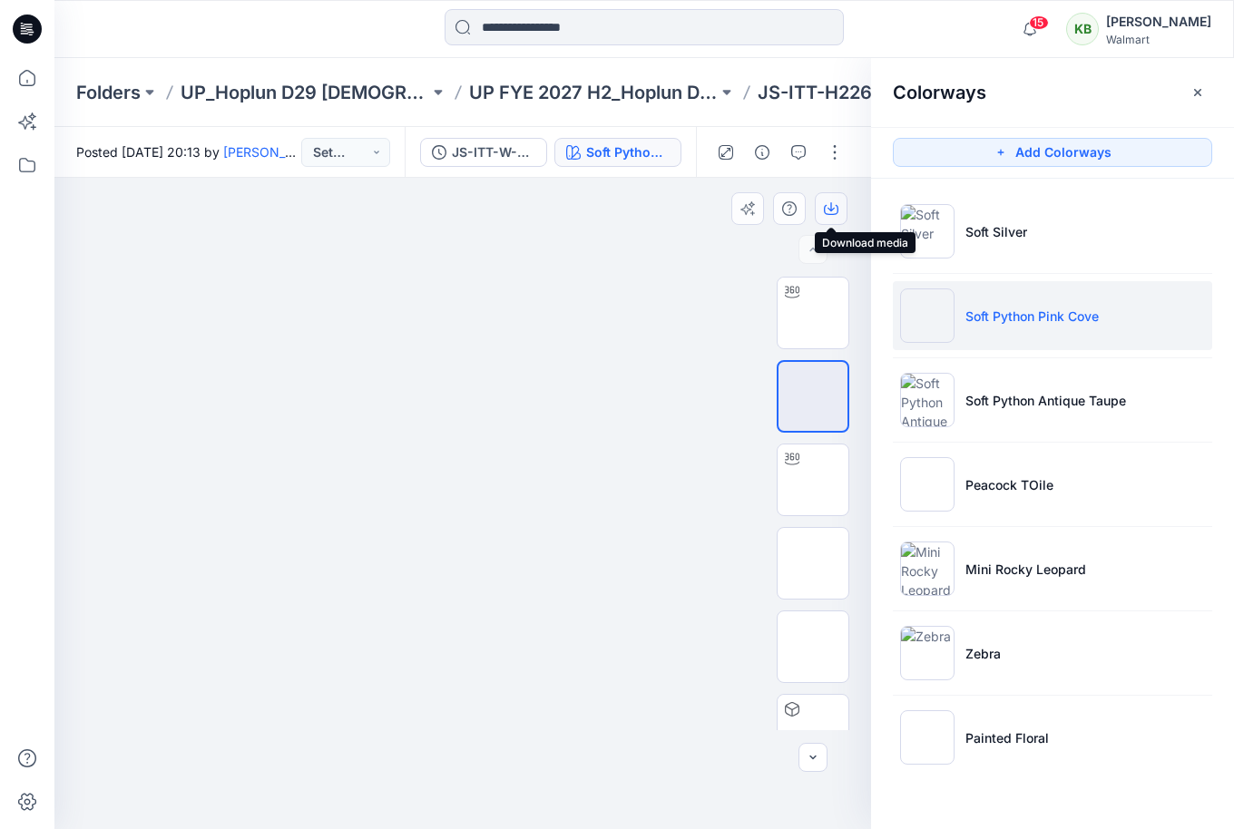
click at [834, 208] on icon "button" at bounding box center [830, 206] width 7 height 9
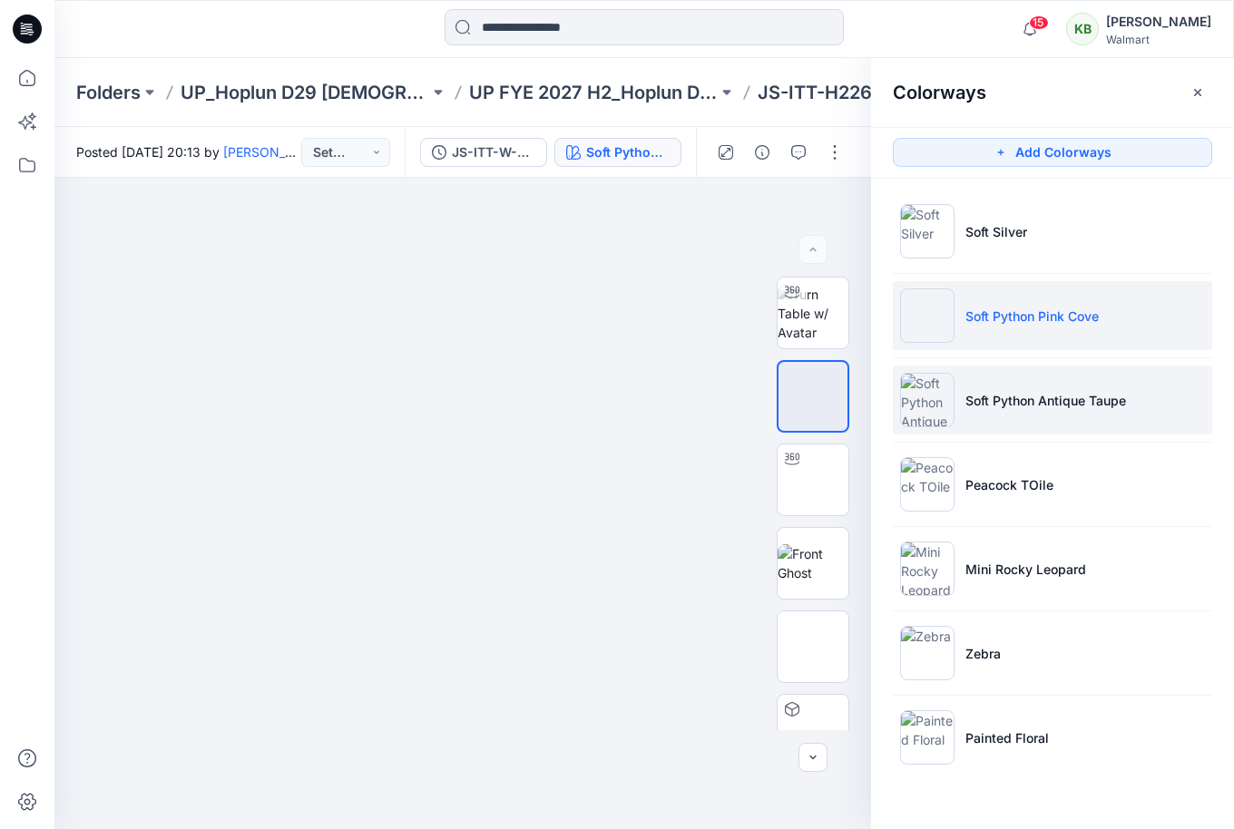
click at [1002, 378] on li "Soft Python Antique Taupe" at bounding box center [1052, 400] width 319 height 69
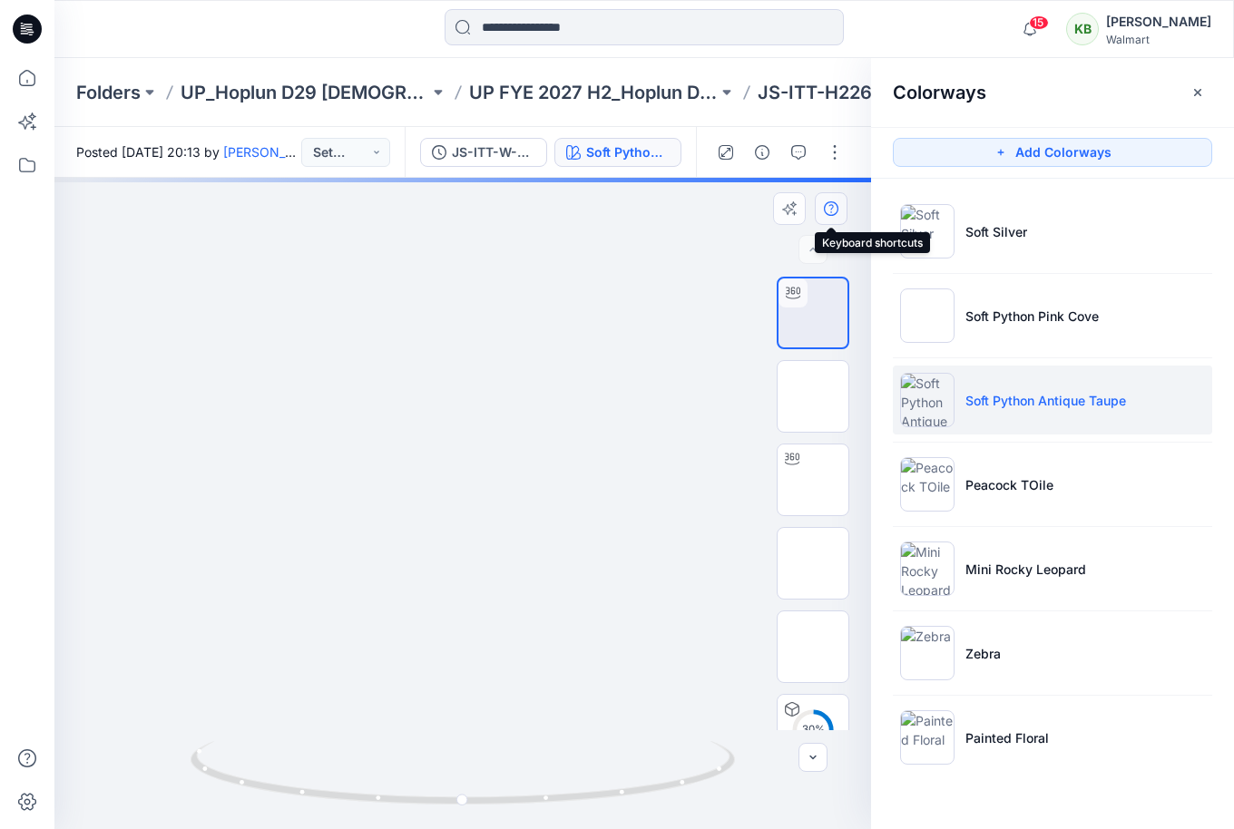
click at [839, 206] on button "button" at bounding box center [831, 208] width 33 height 33
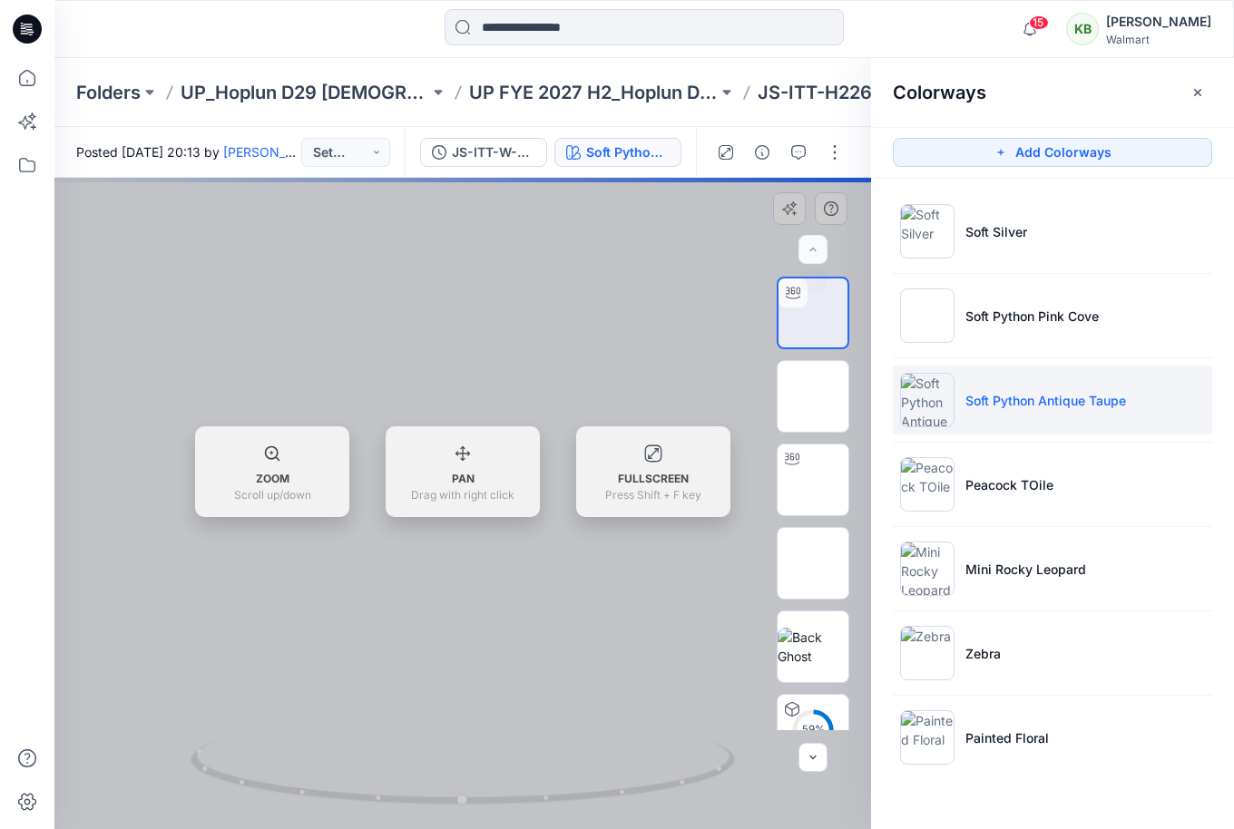
click at [670, 308] on div at bounding box center [462, 503] width 817 height 651
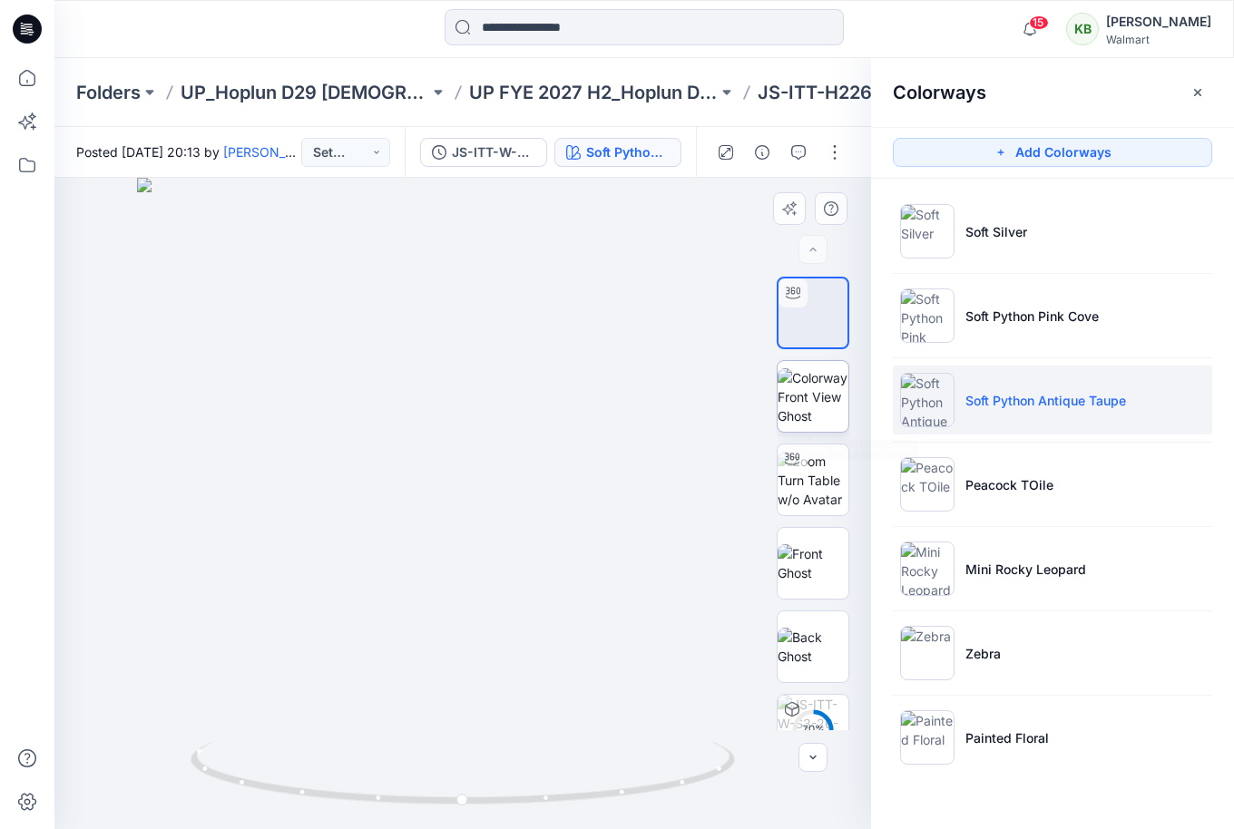
click at [823, 417] on img at bounding box center [813, 396] width 71 height 57
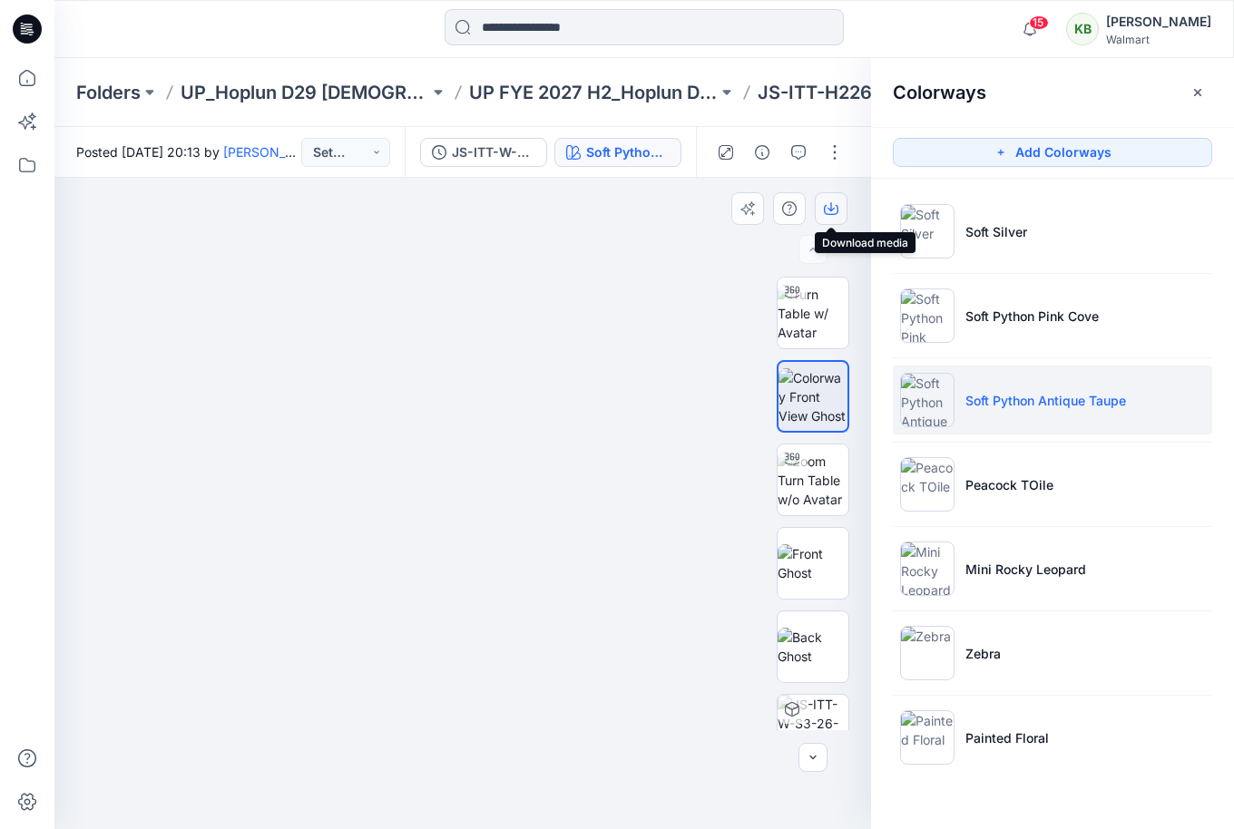
click at [836, 206] on icon "button" at bounding box center [831, 208] width 15 height 15
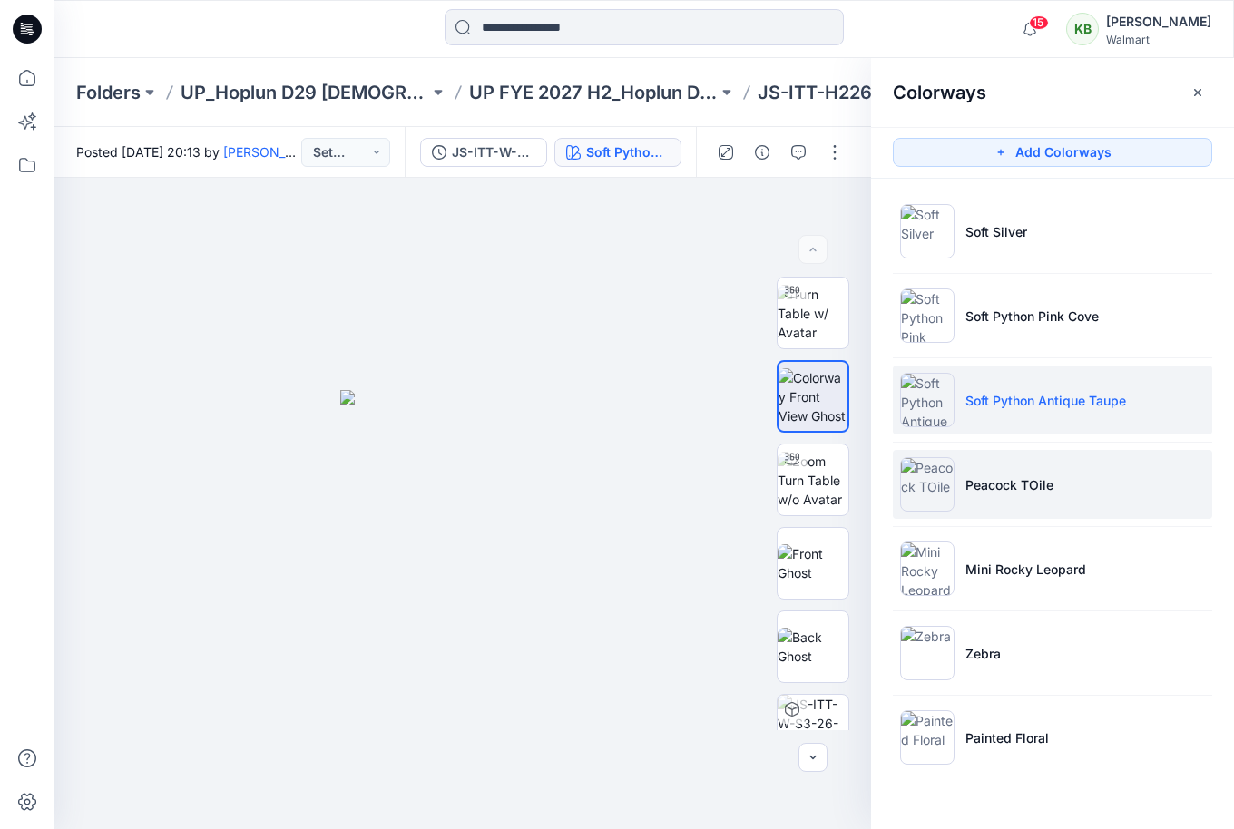
click at [1012, 462] on li "Peacock TOile" at bounding box center [1052, 484] width 319 height 69
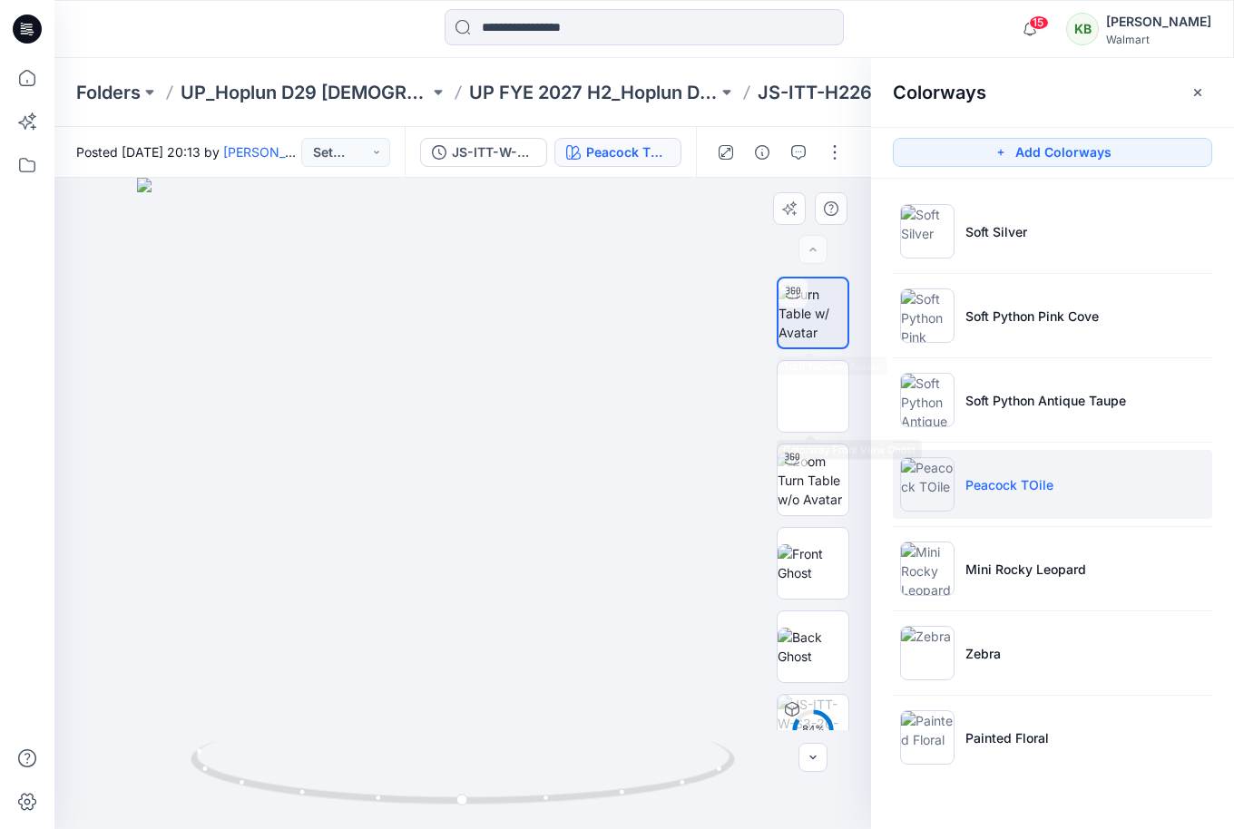
click at [856, 416] on div "84 %" at bounding box center [813, 504] width 116 height 454
click at [813, 396] on img at bounding box center [813, 396] width 0 height 0
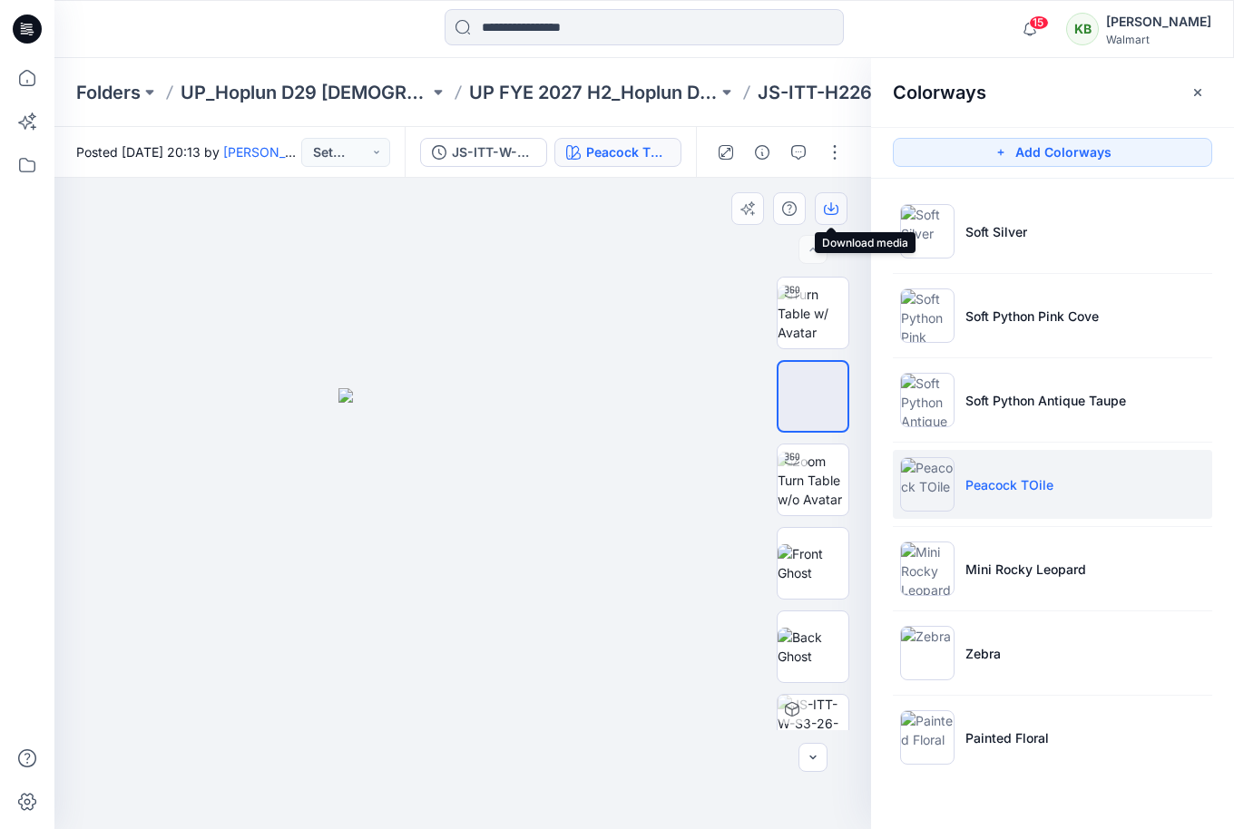
click at [833, 201] on button "button" at bounding box center [831, 208] width 33 height 33
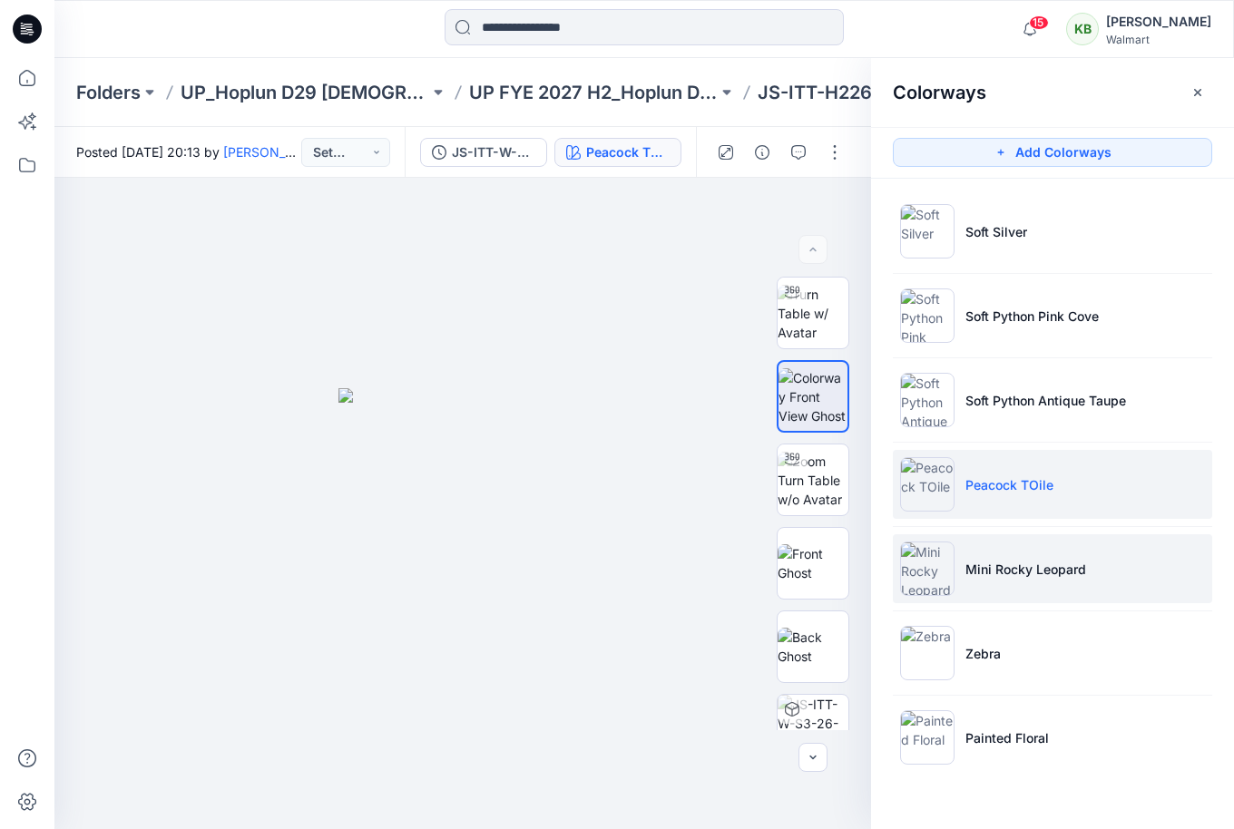
click at [954, 559] on li "Mini Rocky Leopard" at bounding box center [1052, 568] width 319 height 69
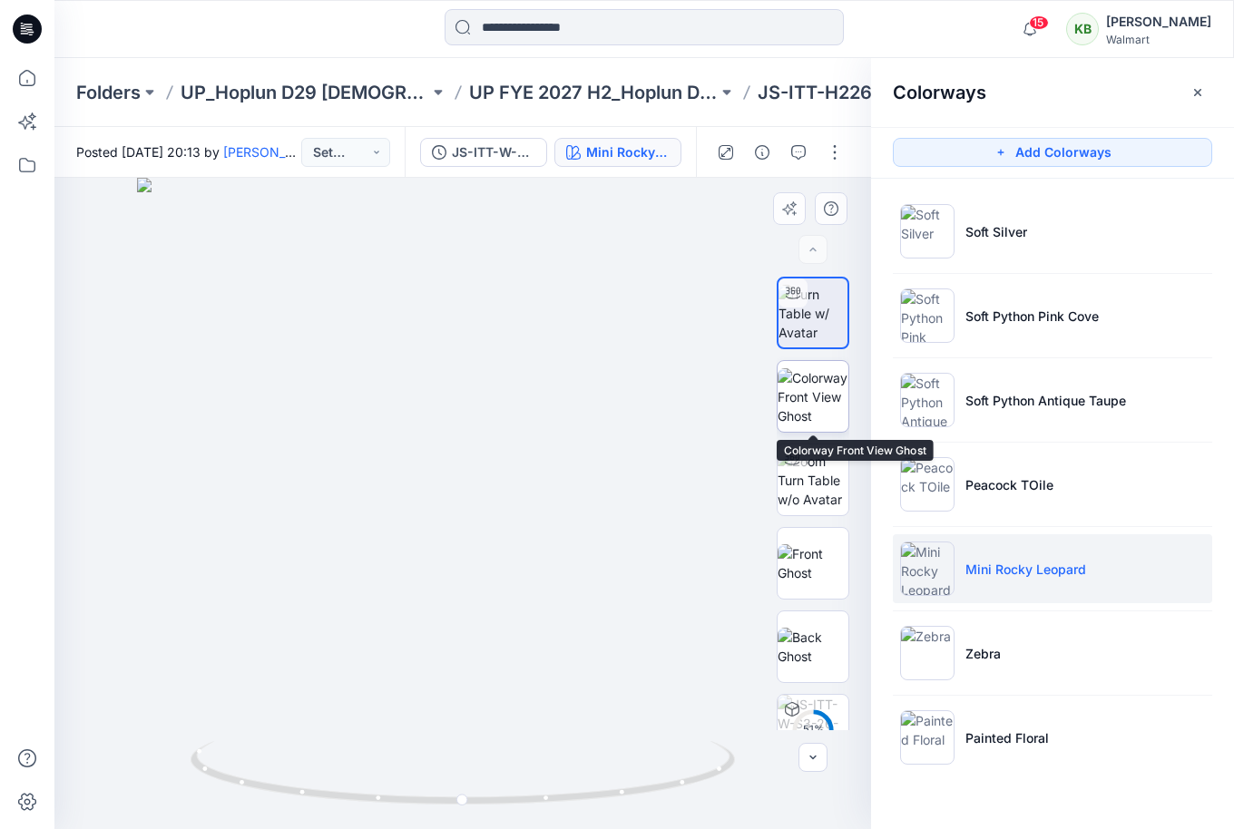
click at [826, 404] on img at bounding box center [813, 396] width 71 height 57
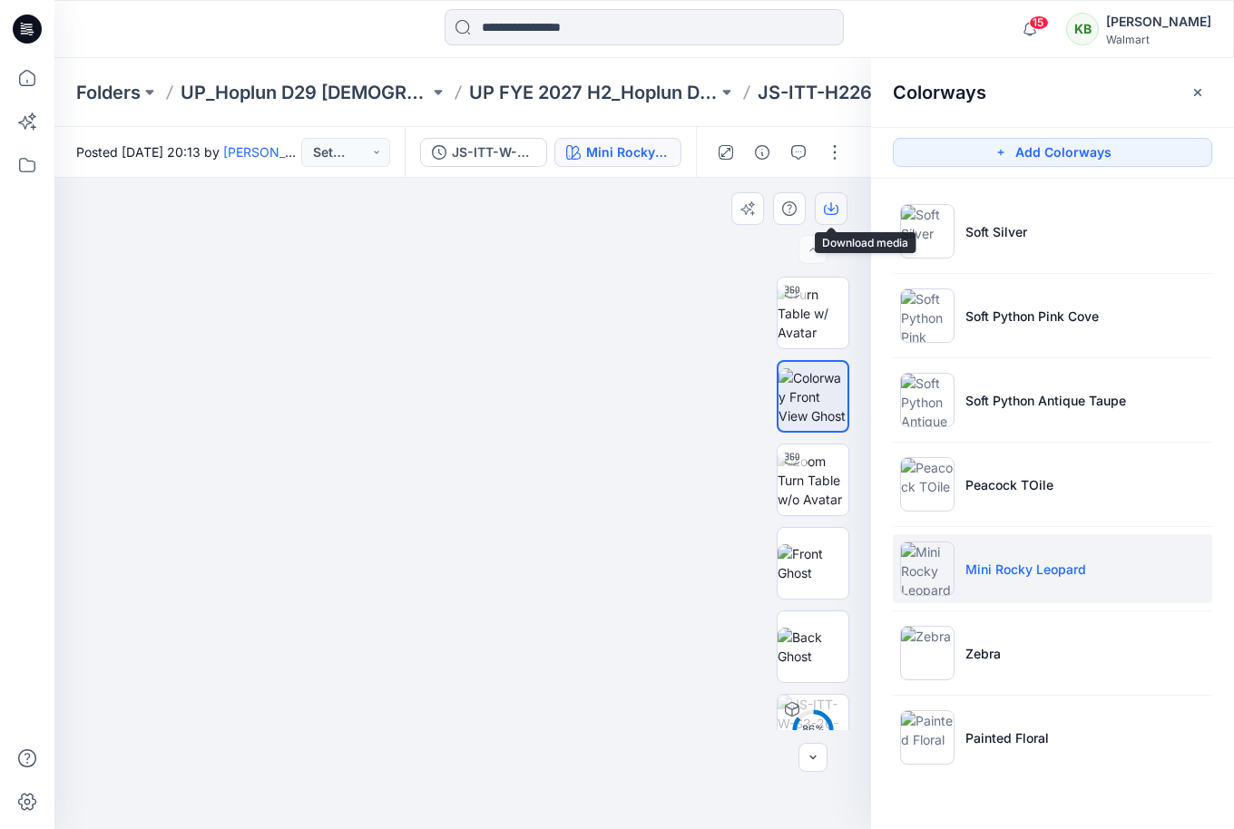
click at [841, 201] on button "button" at bounding box center [831, 208] width 33 height 33
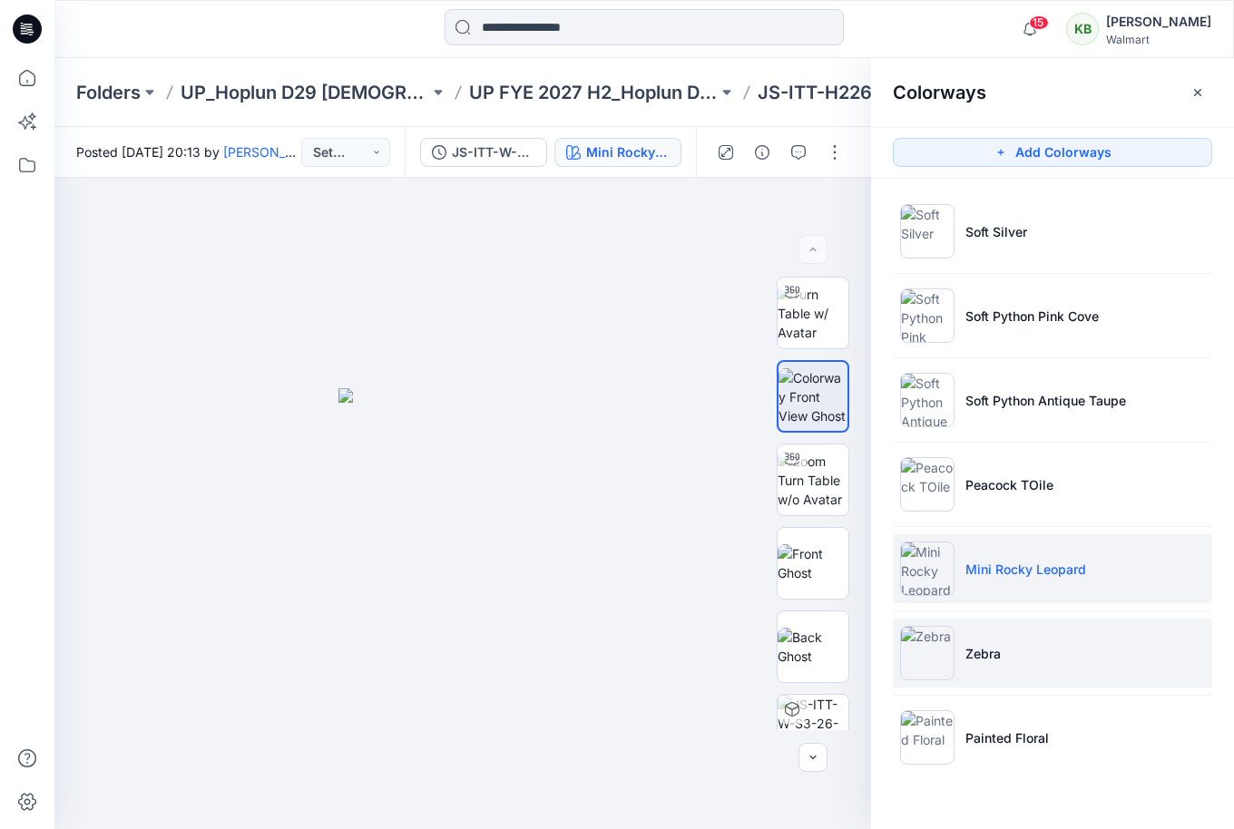
click at [1008, 661] on li "Zebra" at bounding box center [1052, 653] width 319 height 69
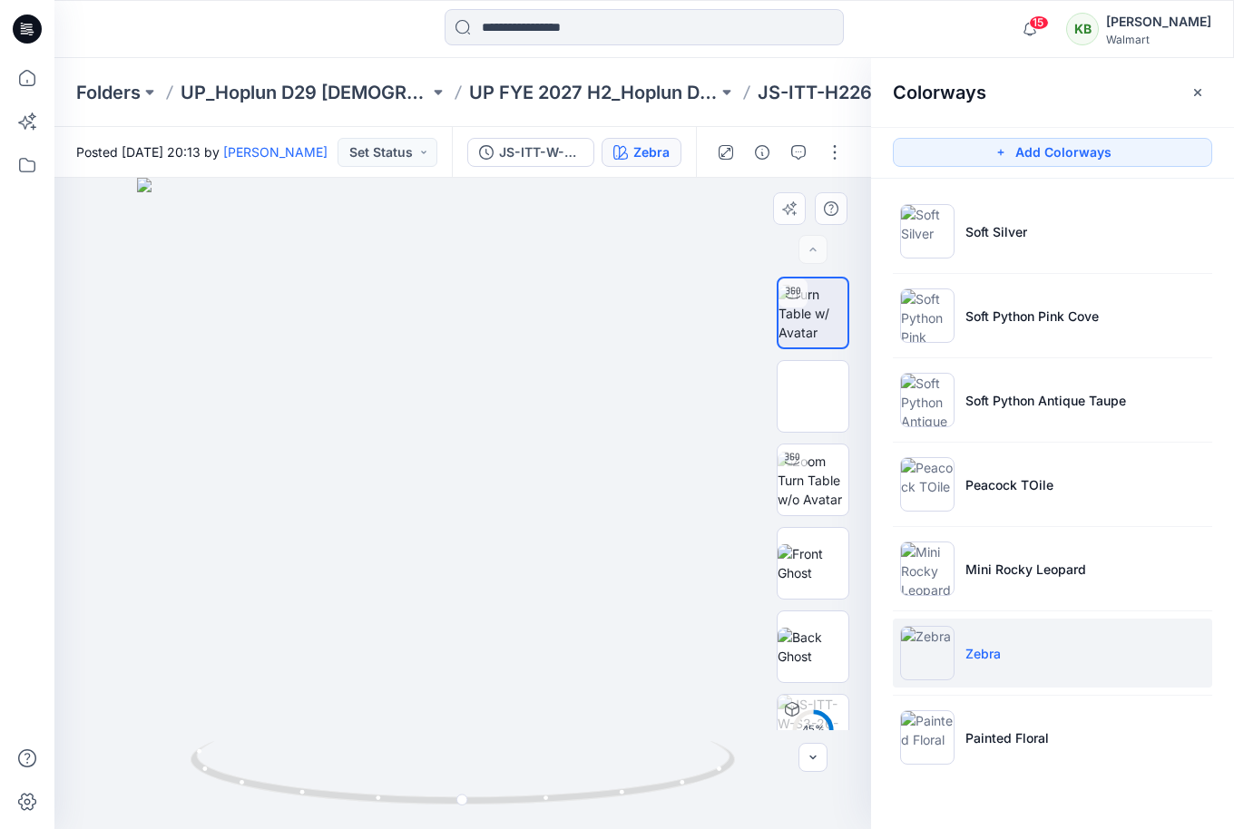
click at [832, 433] on div "45 %" at bounding box center [813, 504] width 73 height 454
click at [832, 387] on img at bounding box center [813, 396] width 71 height 57
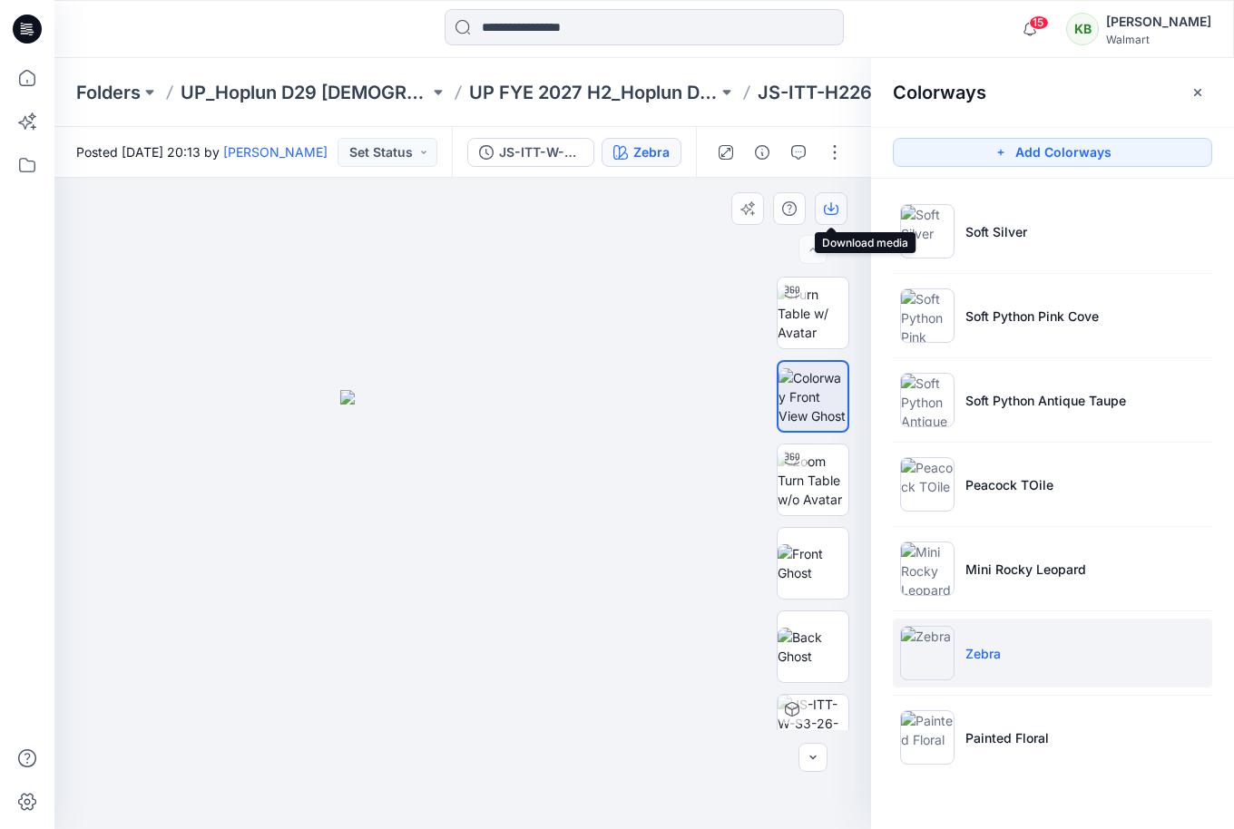
click at [834, 200] on button "button" at bounding box center [831, 208] width 33 height 33
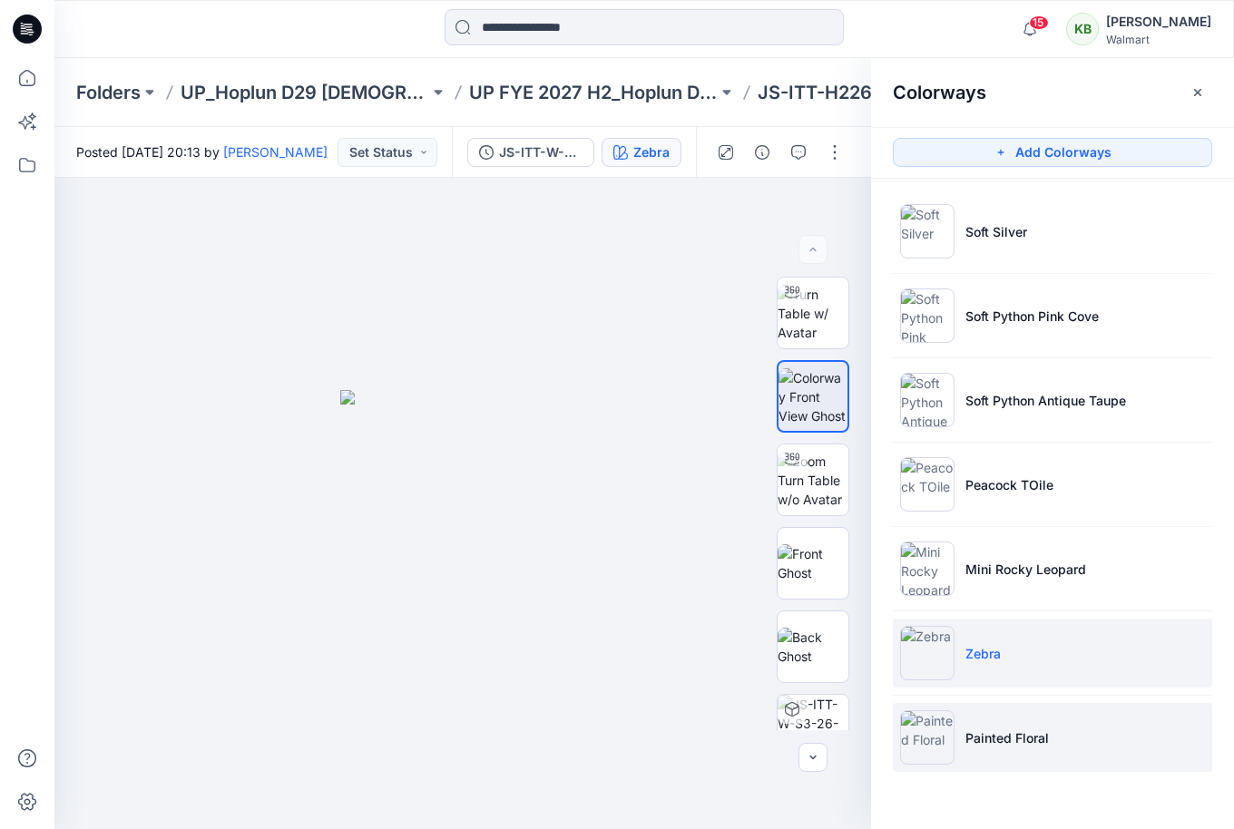
click at [997, 736] on p "Painted Floral" at bounding box center [1006, 738] width 83 height 19
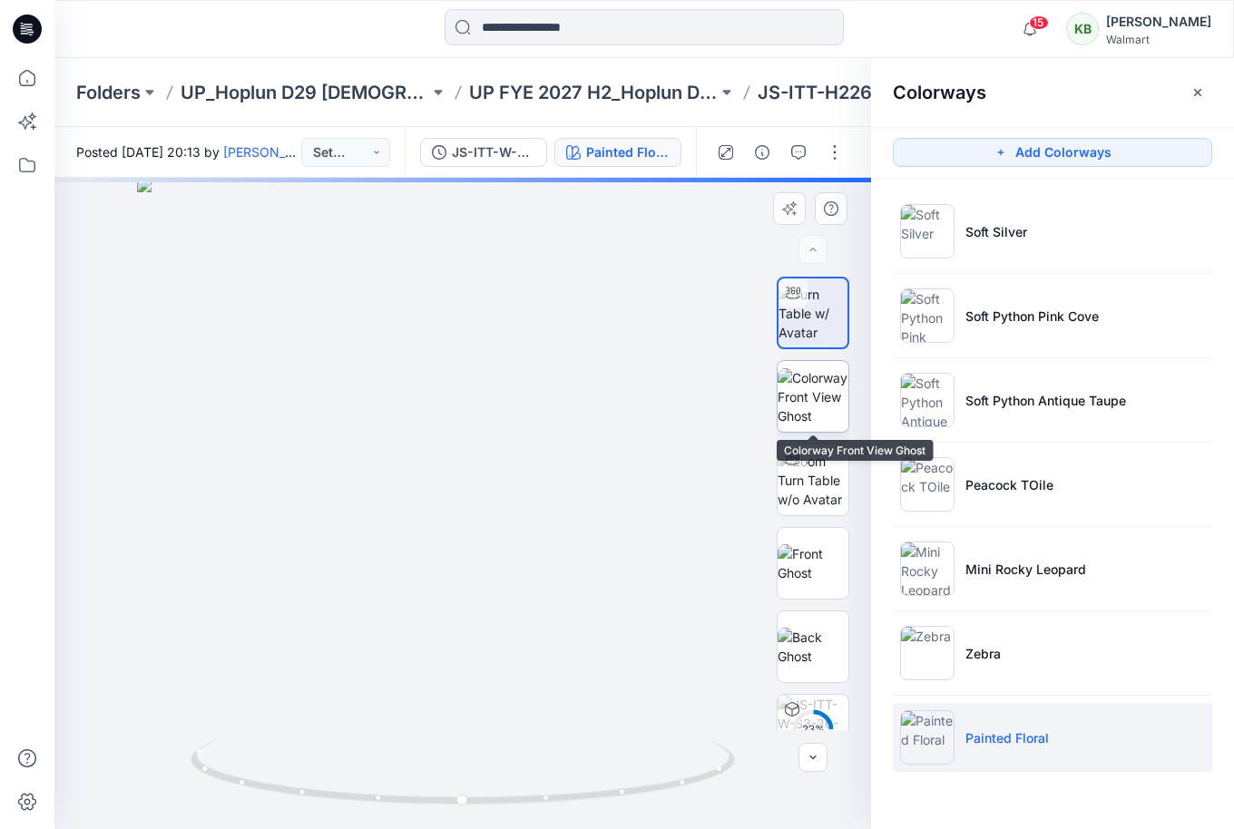
click at [821, 392] on img at bounding box center [813, 396] width 71 height 57
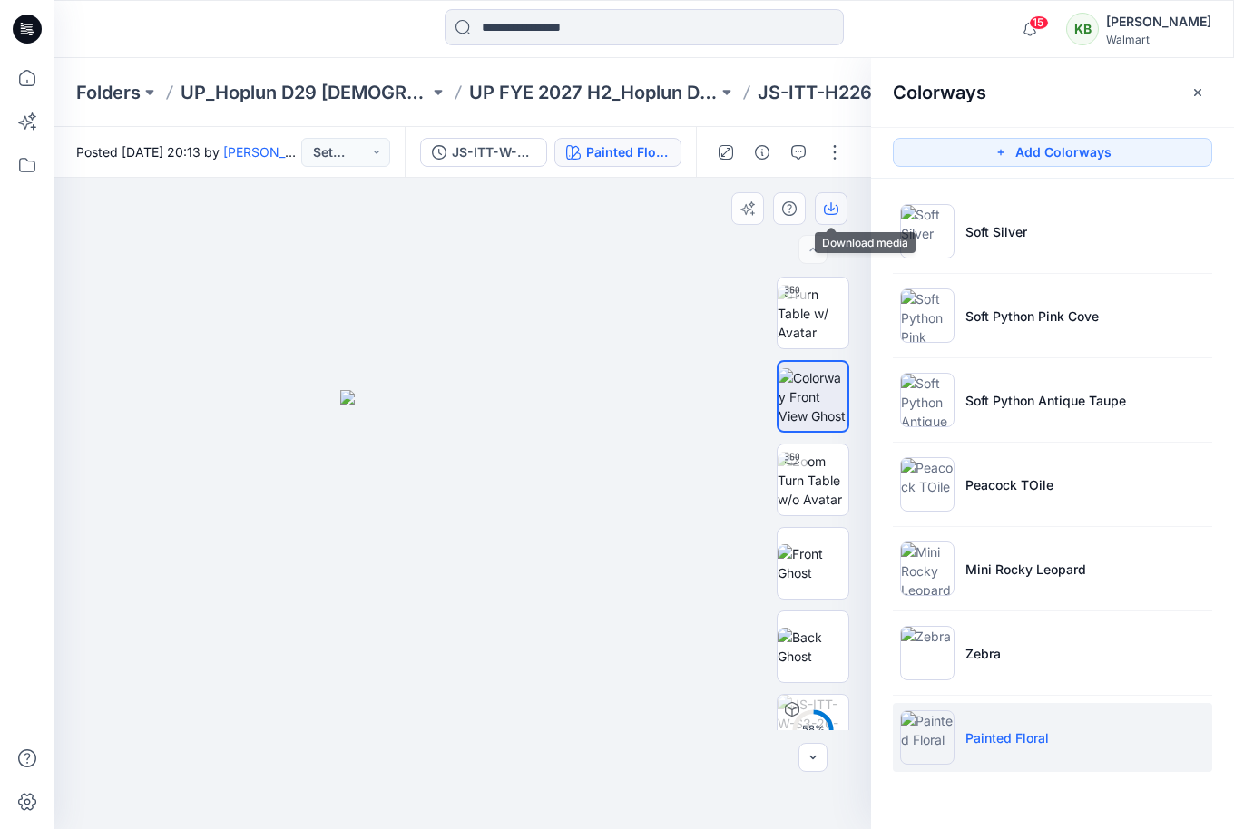
click at [837, 204] on icon "button" at bounding box center [831, 208] width 15 height 15
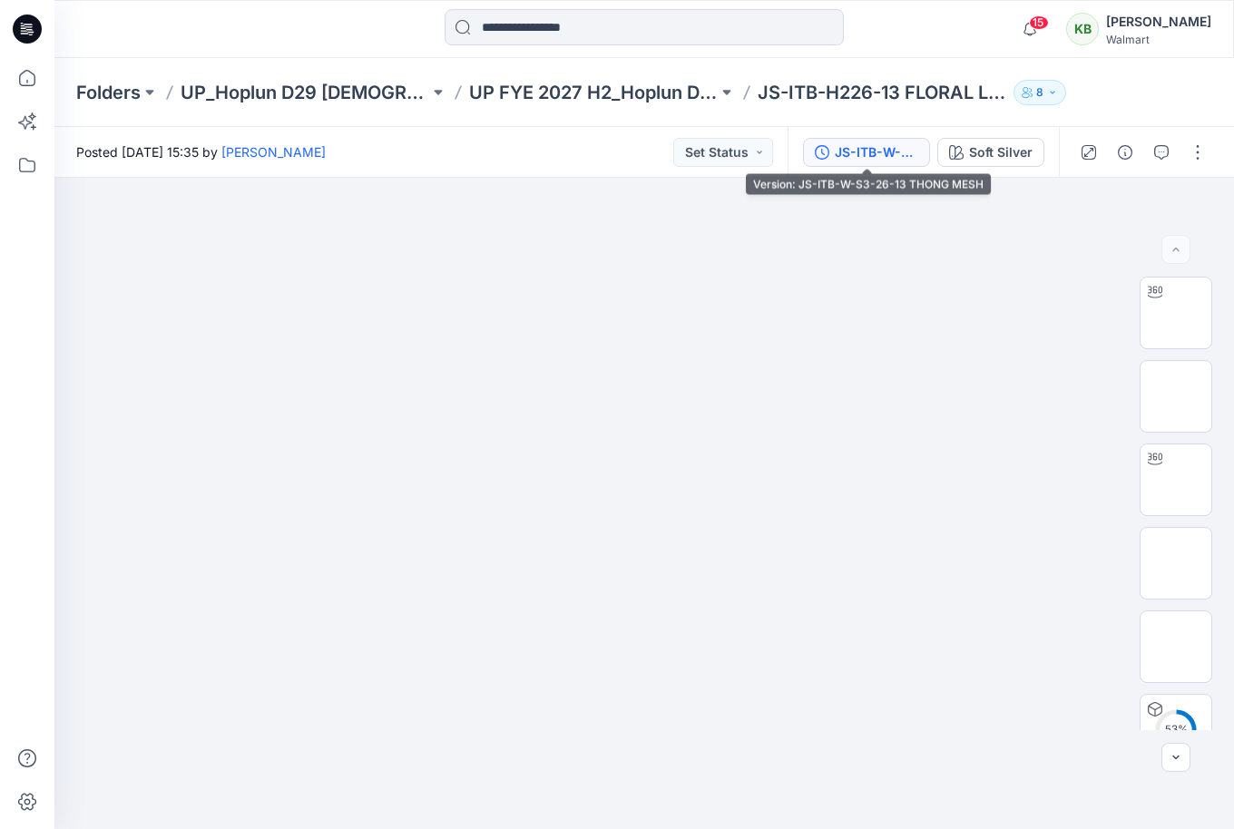
click at [899, 150] on div "JS-ITB-W-S3-26-13 THONG MESH" at bounding box center [876, 152] width 83 height 20
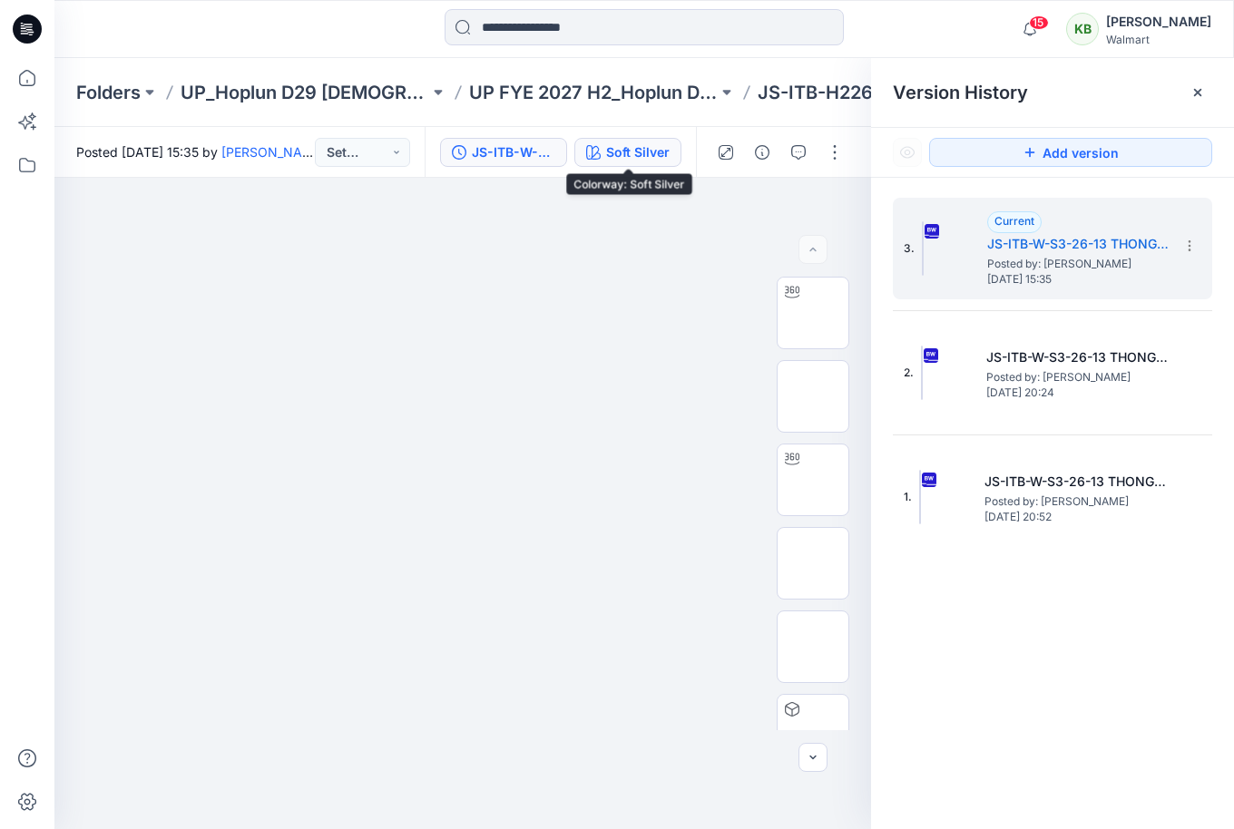
click at [616, 150] on div "Soft Silver" at bounding box center [638, 152] width 64 height 20
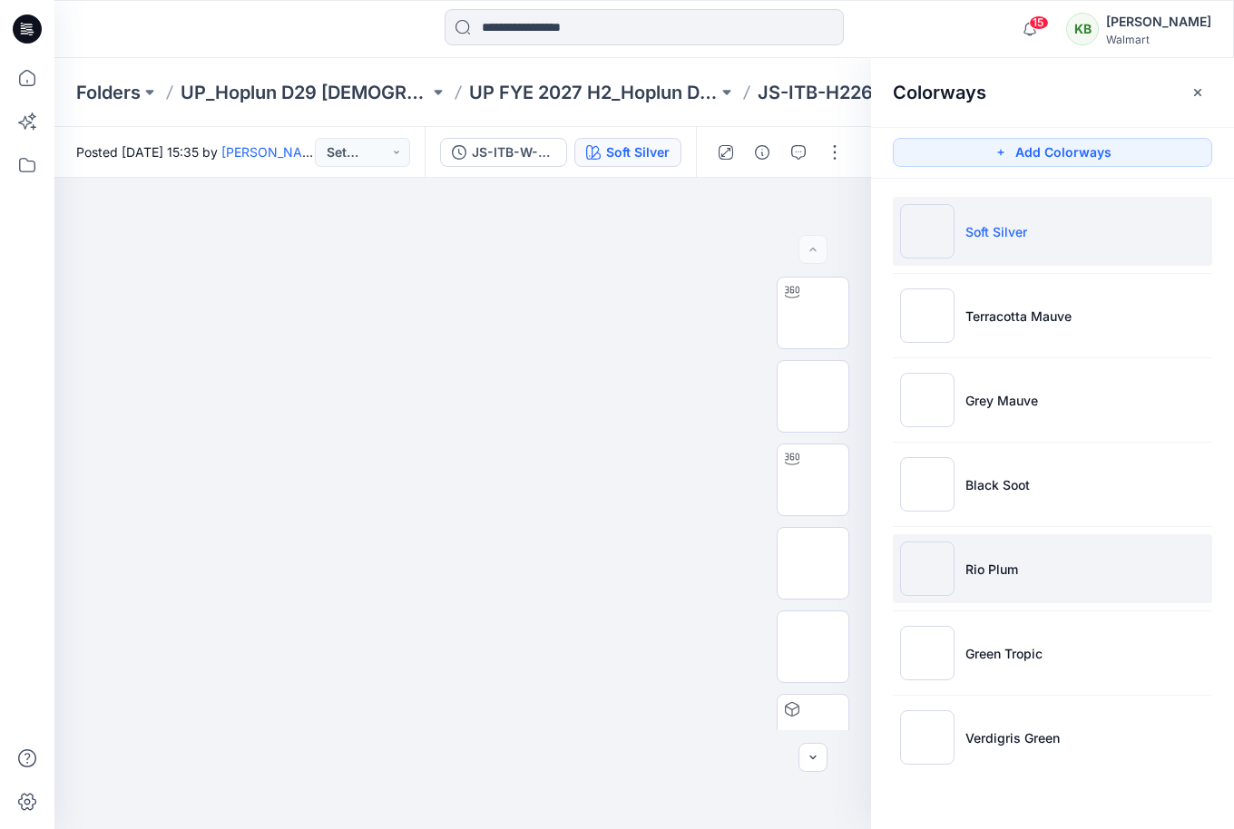
click at [1034, 581] on li "Rio Plum" at bounding box center [1052, 568] width 319 height 69
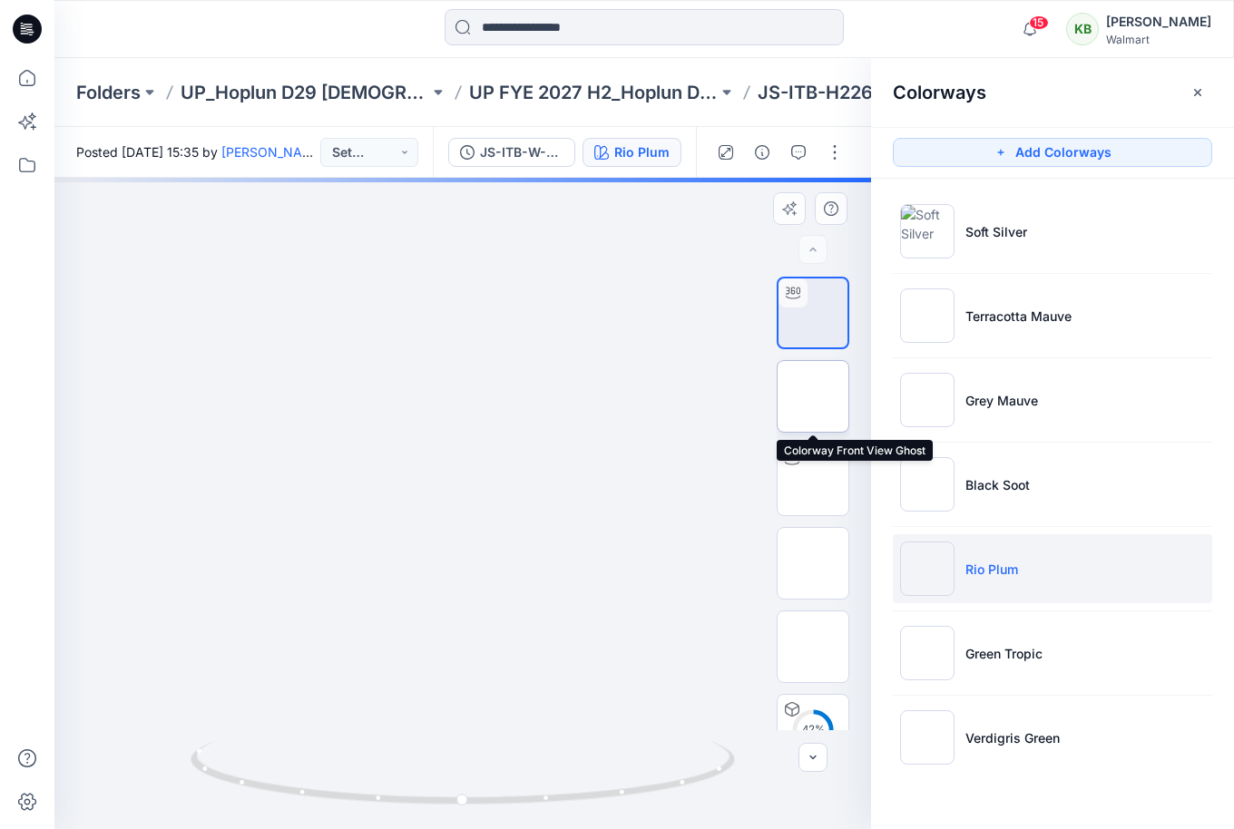
click at [813, 396] on img at bounding box center [813, 396] width 0 height 0
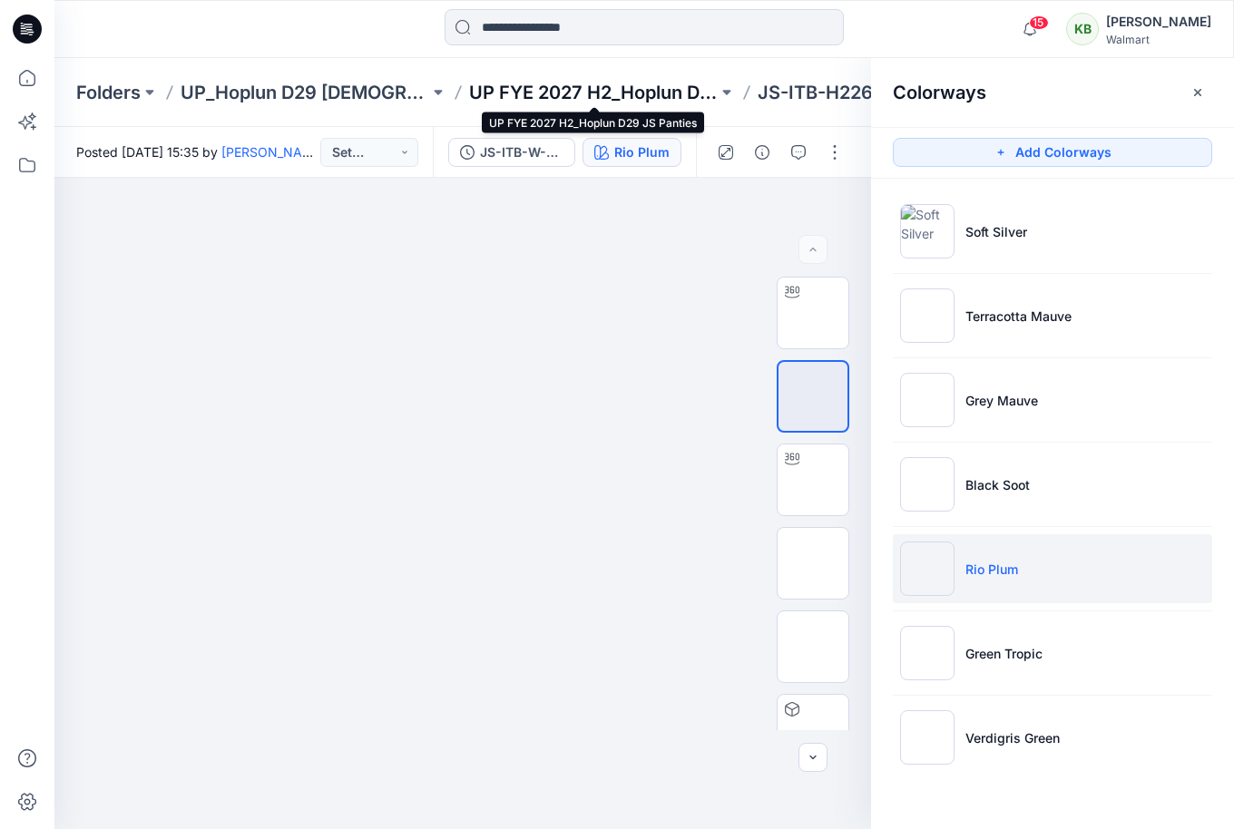
click at [649, 89] on p "UP FYE 2027 H2_Hoplun D29 JS Panties" at bounding box center [593, 92] width 249 height 25
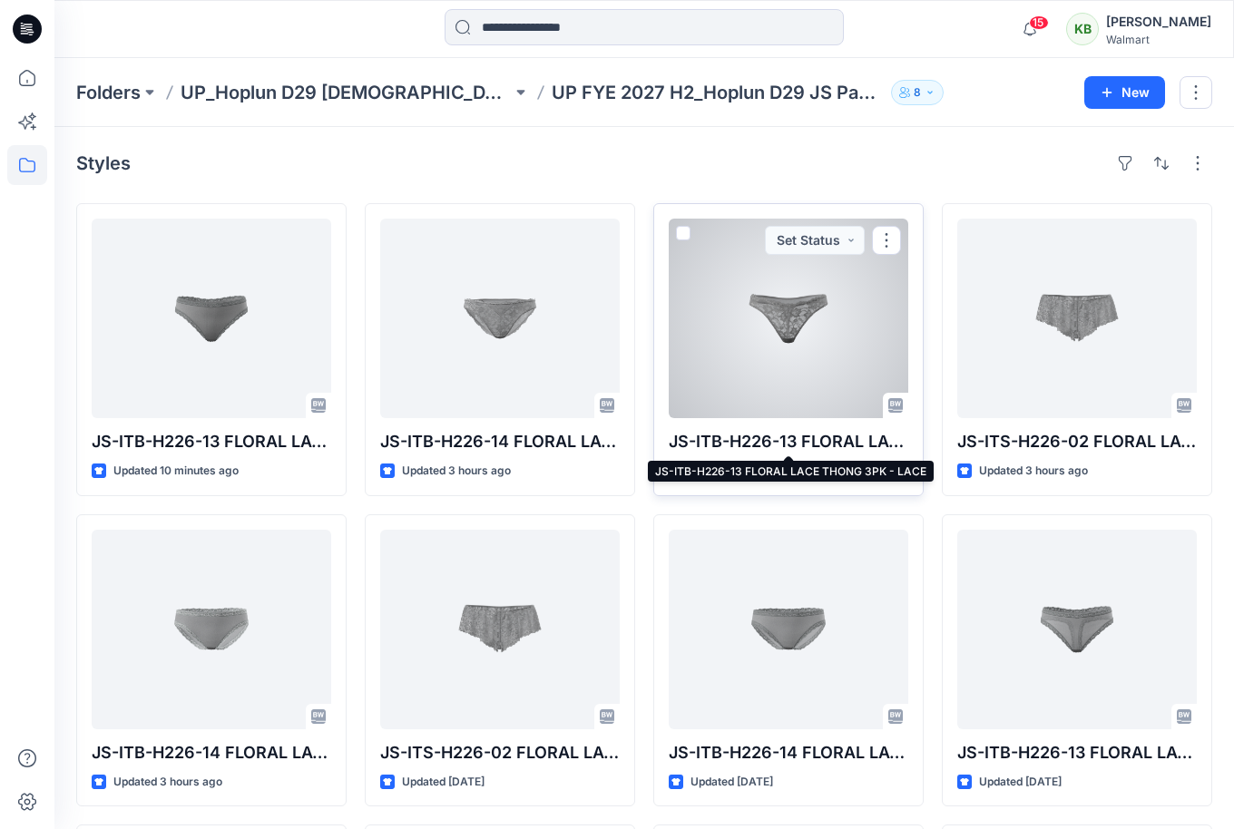
scroll to position [50, 0]
